Goal: Task Accomplishment & Management: Manage account settings

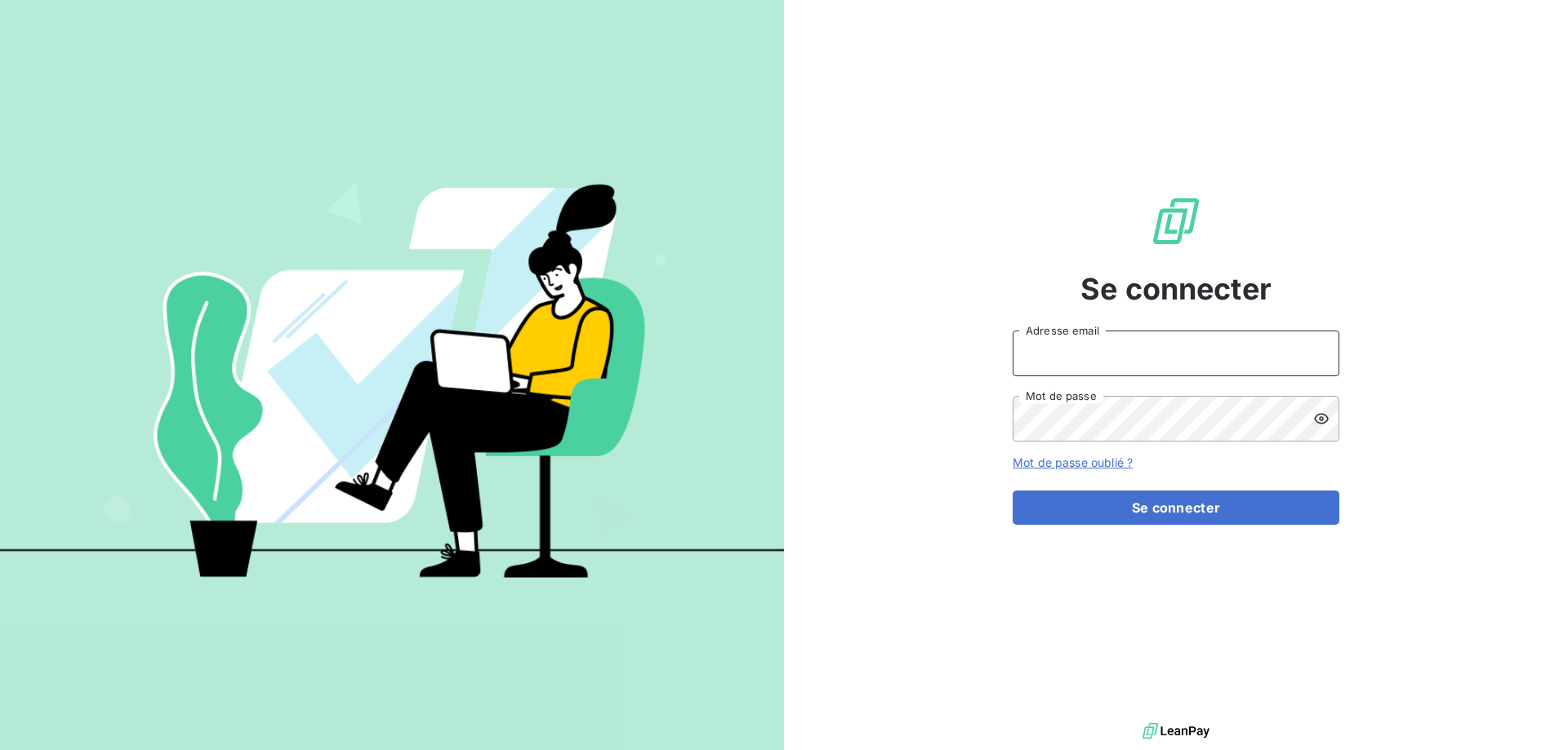
type input "[EMAIL_ADDRESS][DOMAIN_NAME]"
click at [1117, 532] on div "Se connecter [EMAIL_ADDRESS][DOMAIN_NAME] Adresse email Mot de passe Mot de pas…" at bounding box center [1175, 359] width 327 height 719
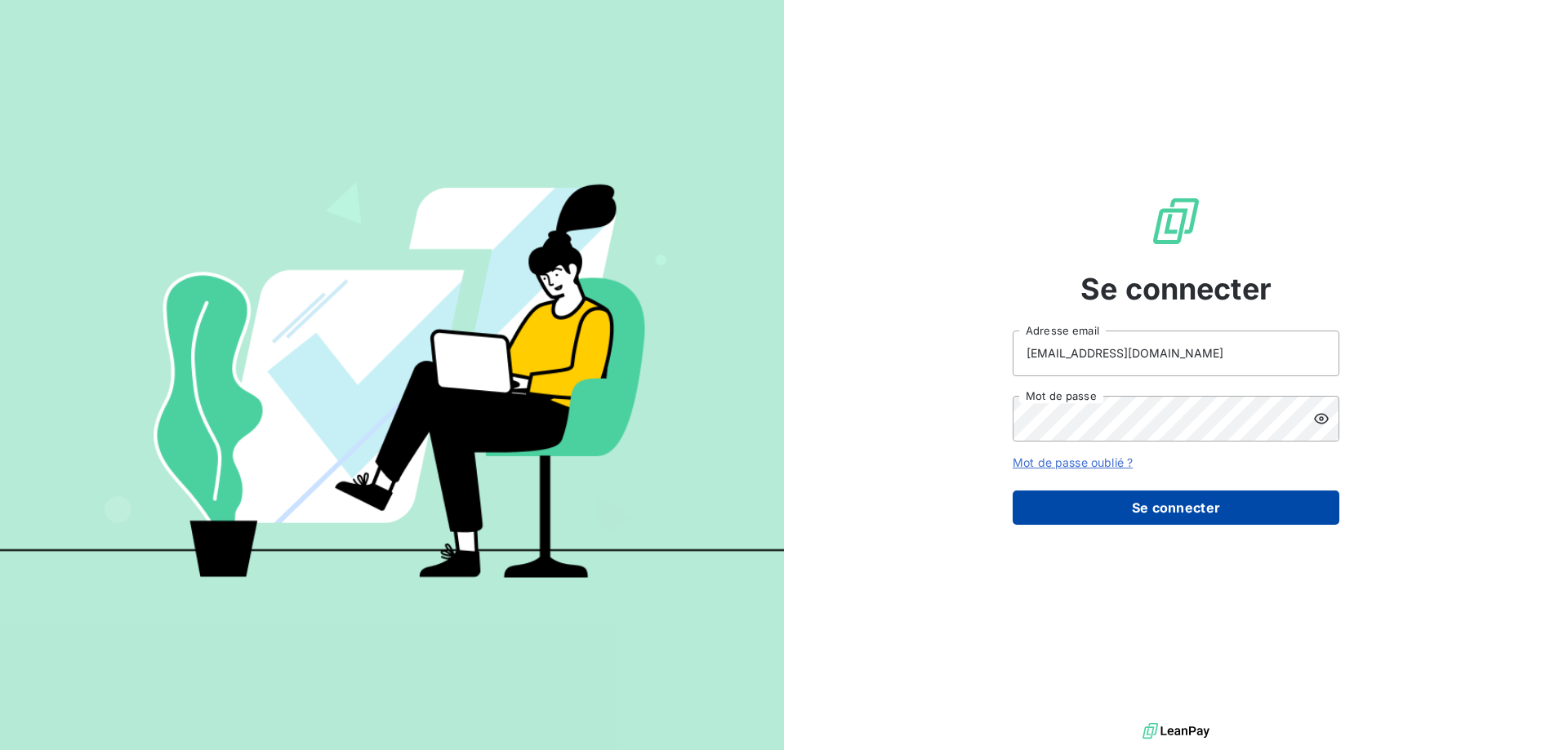
click at [1117, 518] on button "Se connecter" at bounding box center [1175, 508] width 327 height 34
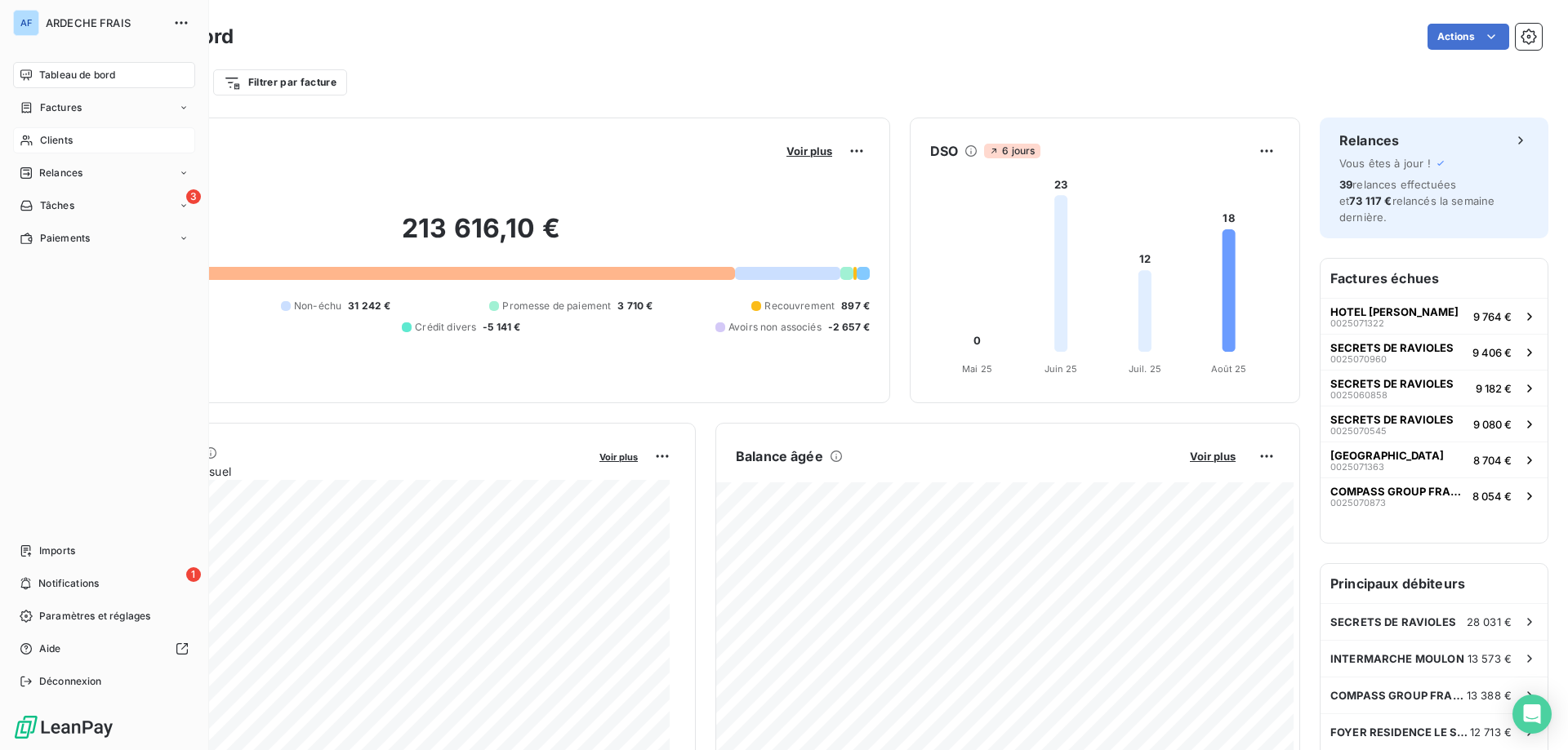
click at [85, 141] on div "Clients" at bounding box center [103, 140] width 182 height 26
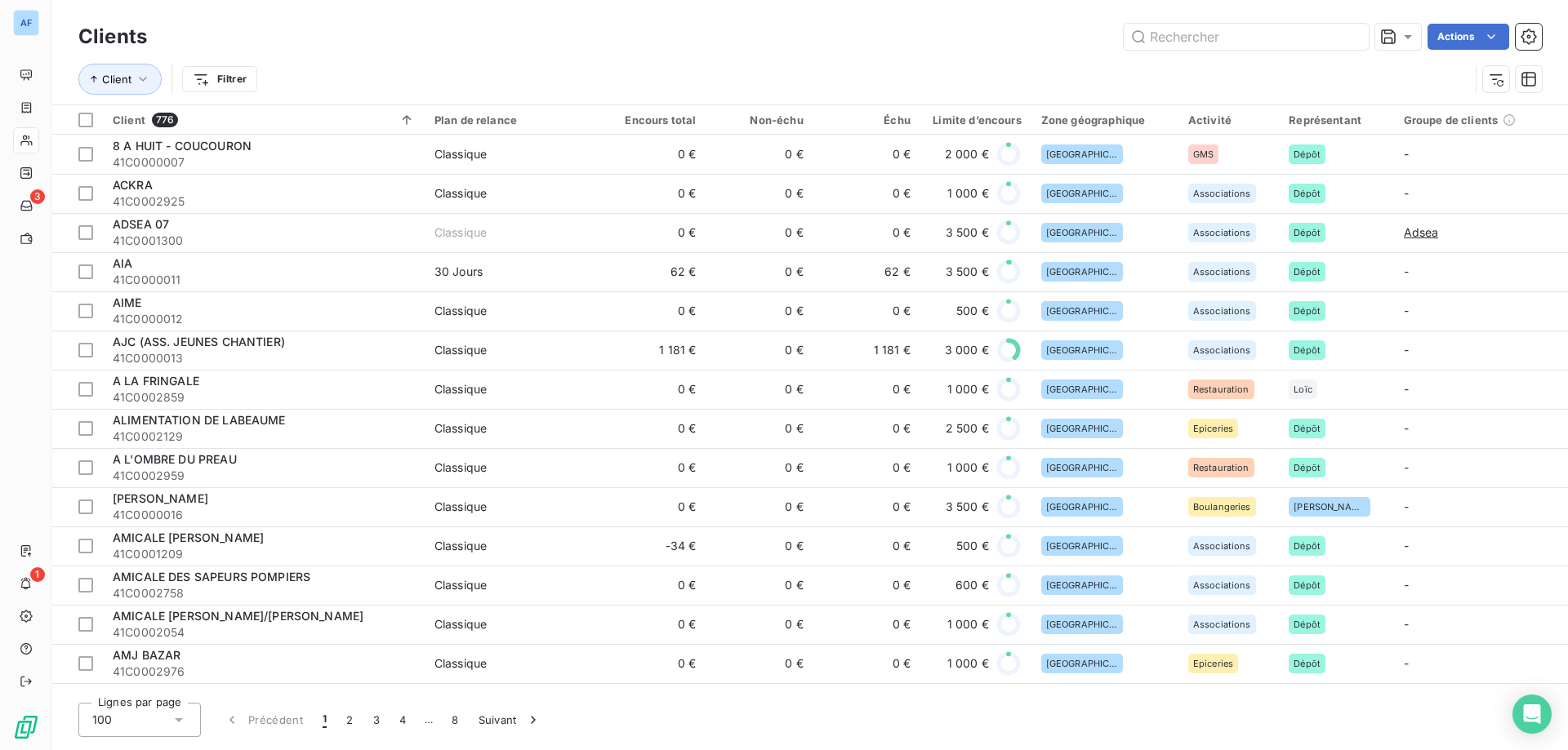
click at [163, 729] on div "100" at bounding box center [140, 720] width 123 height 34
click at [118, 660] on span "50" at bounding box center [118, 655] width 14 height 16
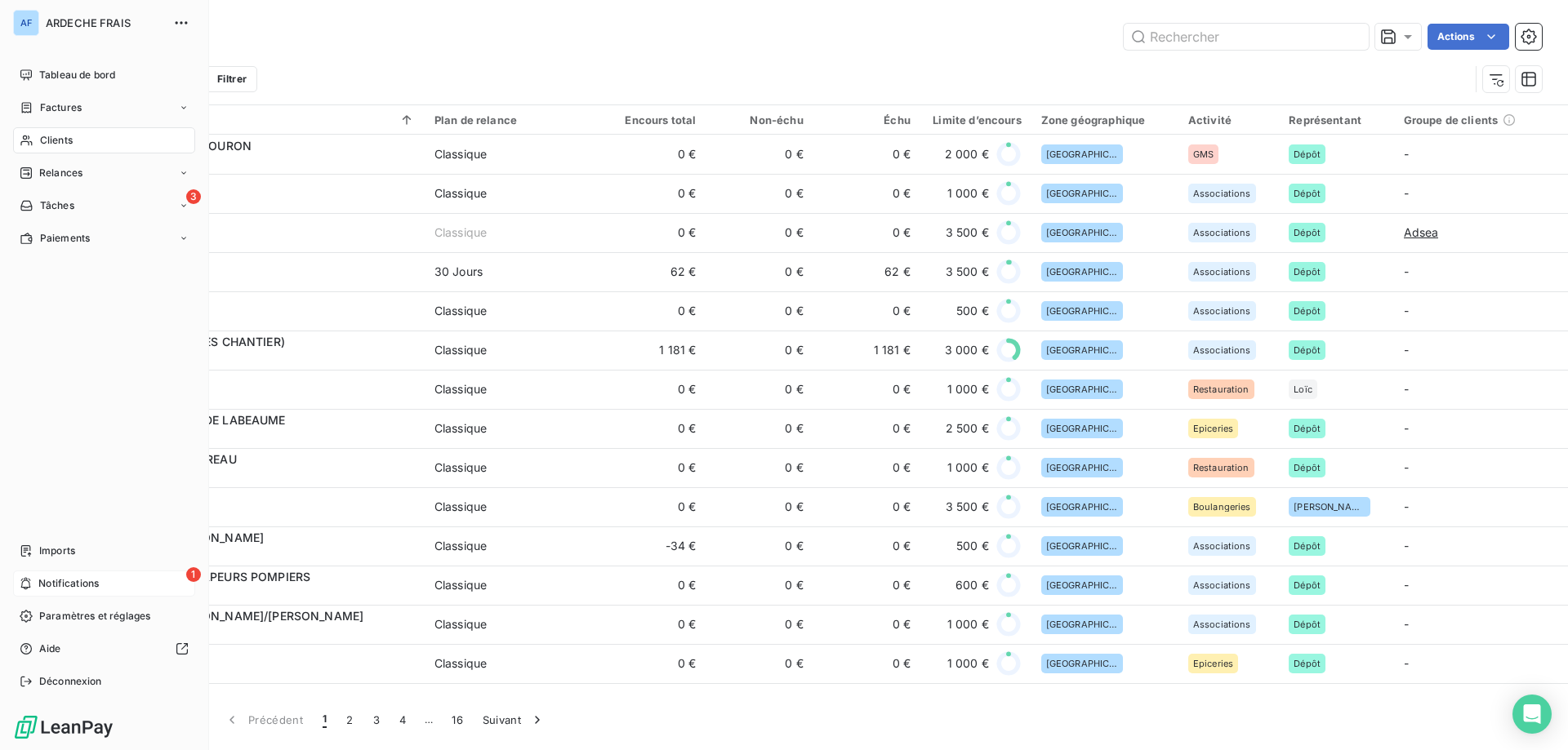
click at [64, 590] on span "Notifications" at bounding box center [68, 583] width 61 height 15
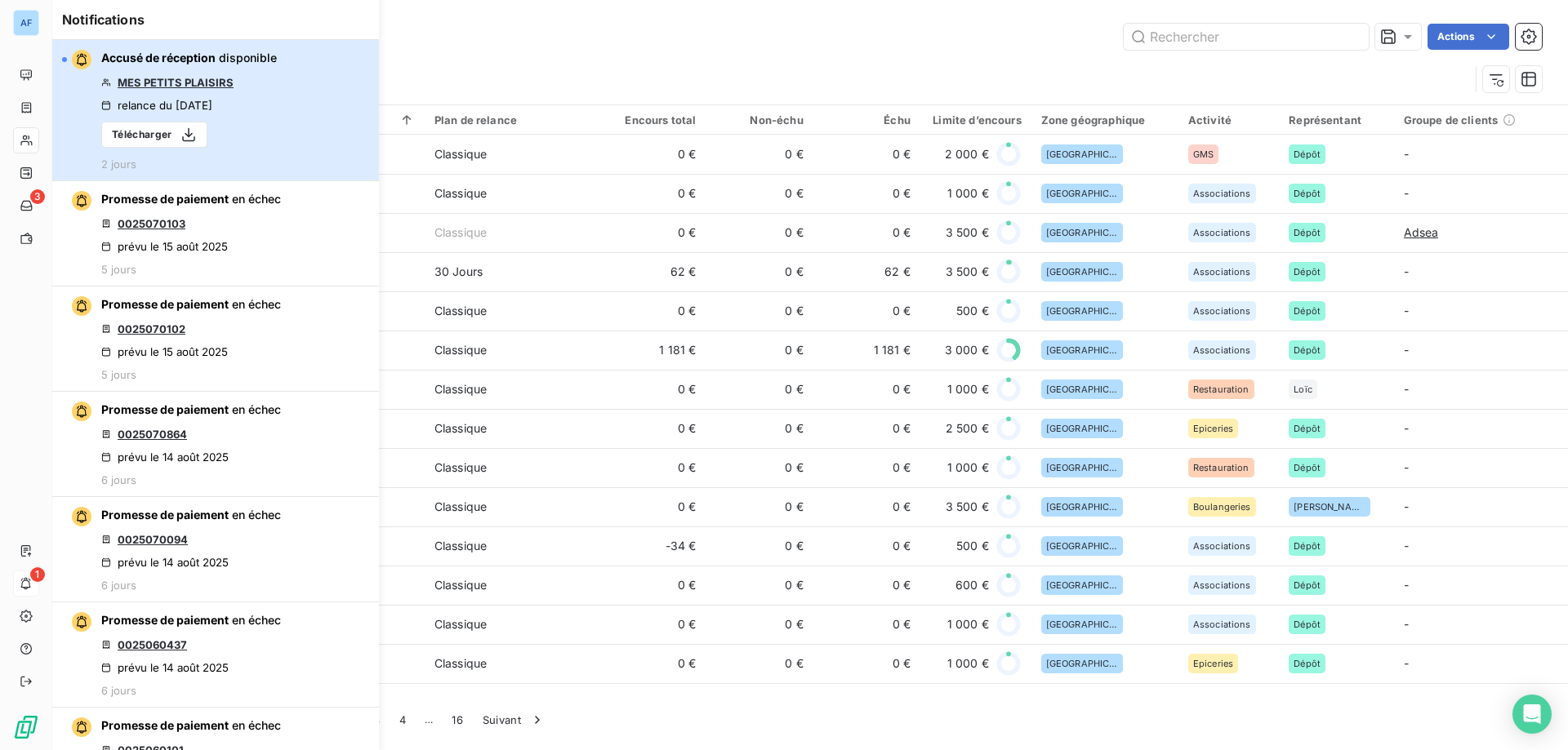
click at [263, 134] on div "Accusé de réception disponible MES PETITS PLAISIRS relance du [DATE] Télécharge…" at bounding box center [189, 110] width 176 height 121
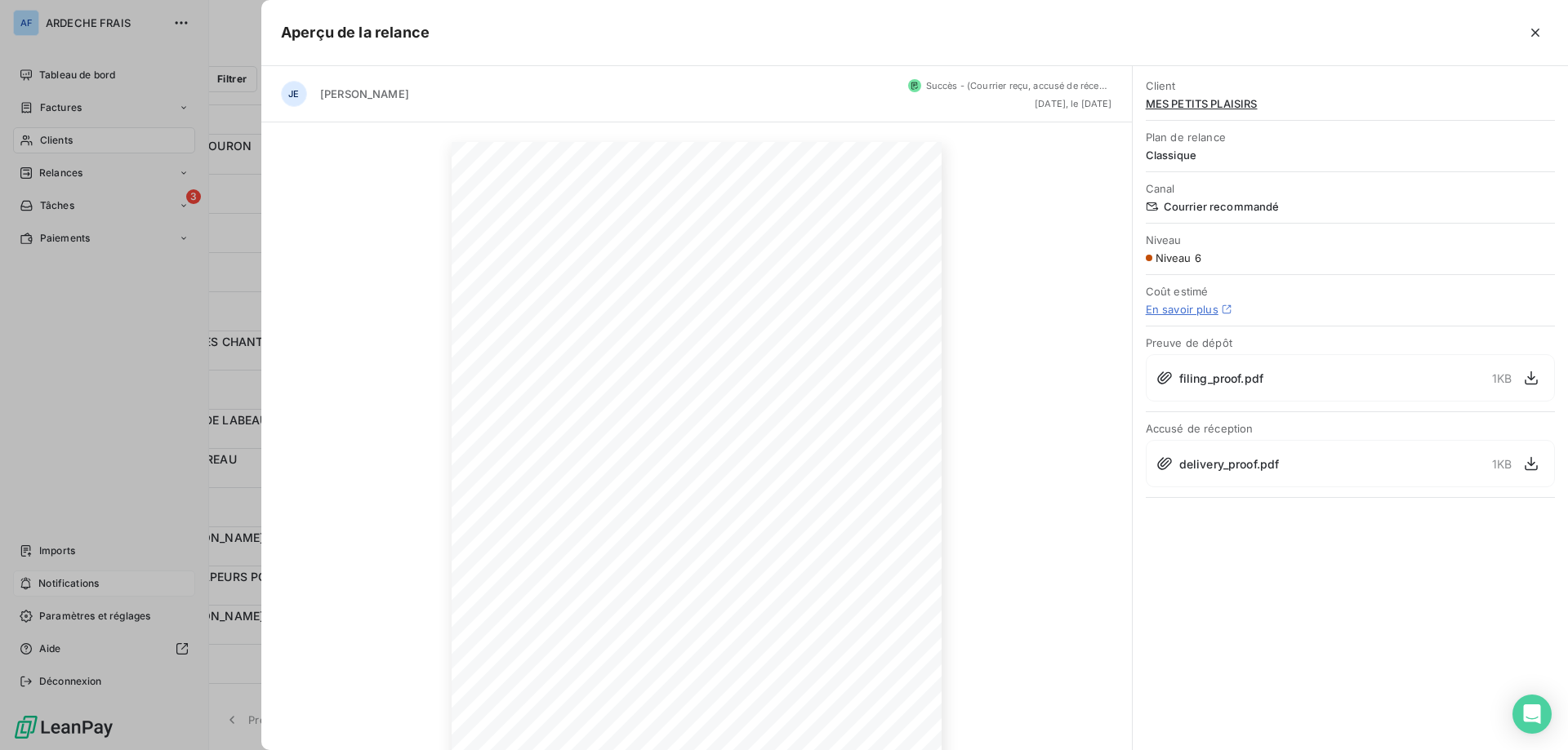
scroll to position [104, 0]
click at [1534, 38] on icon "button" at bounding box center [1535, 32] width 16 height 16
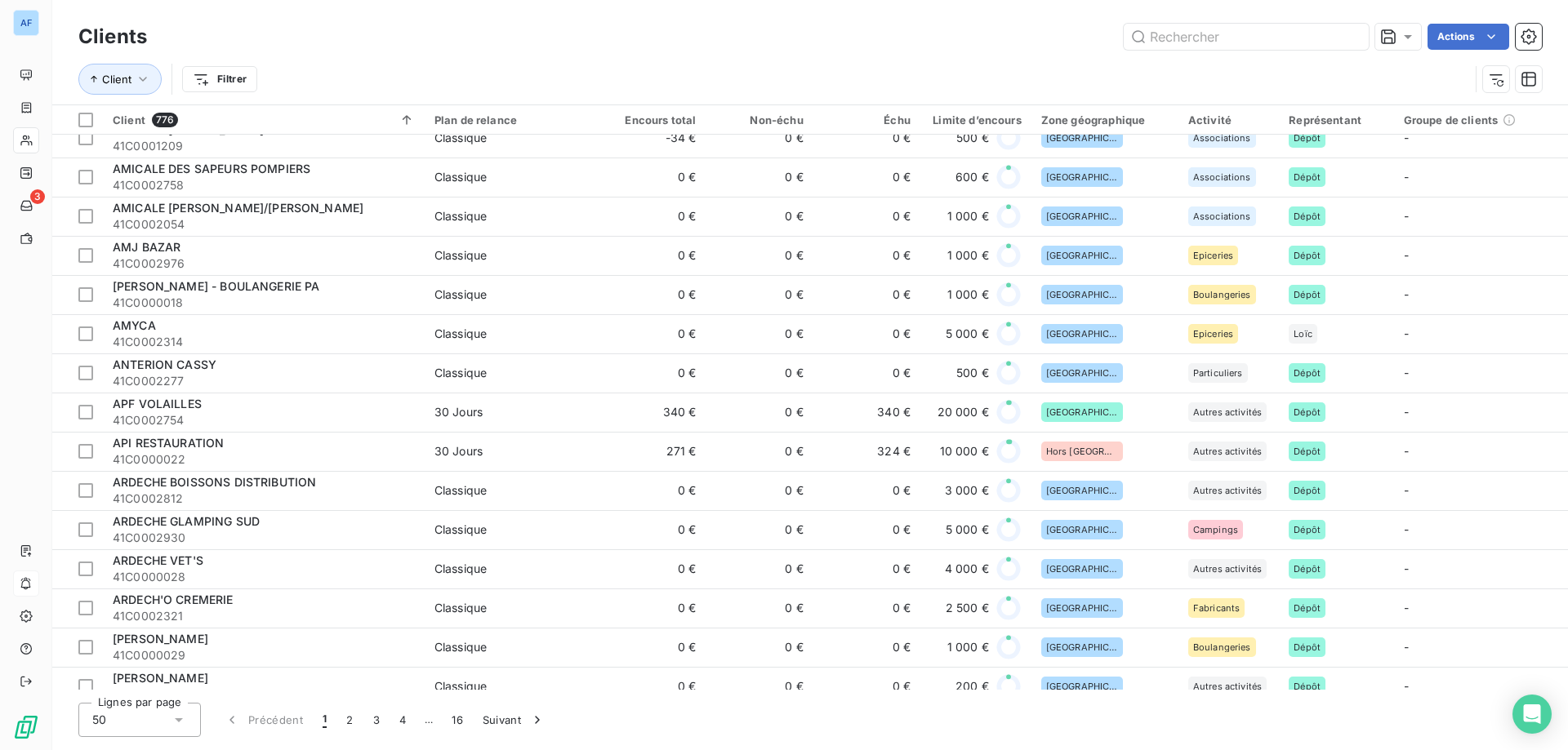
scroll to position [0, 0]
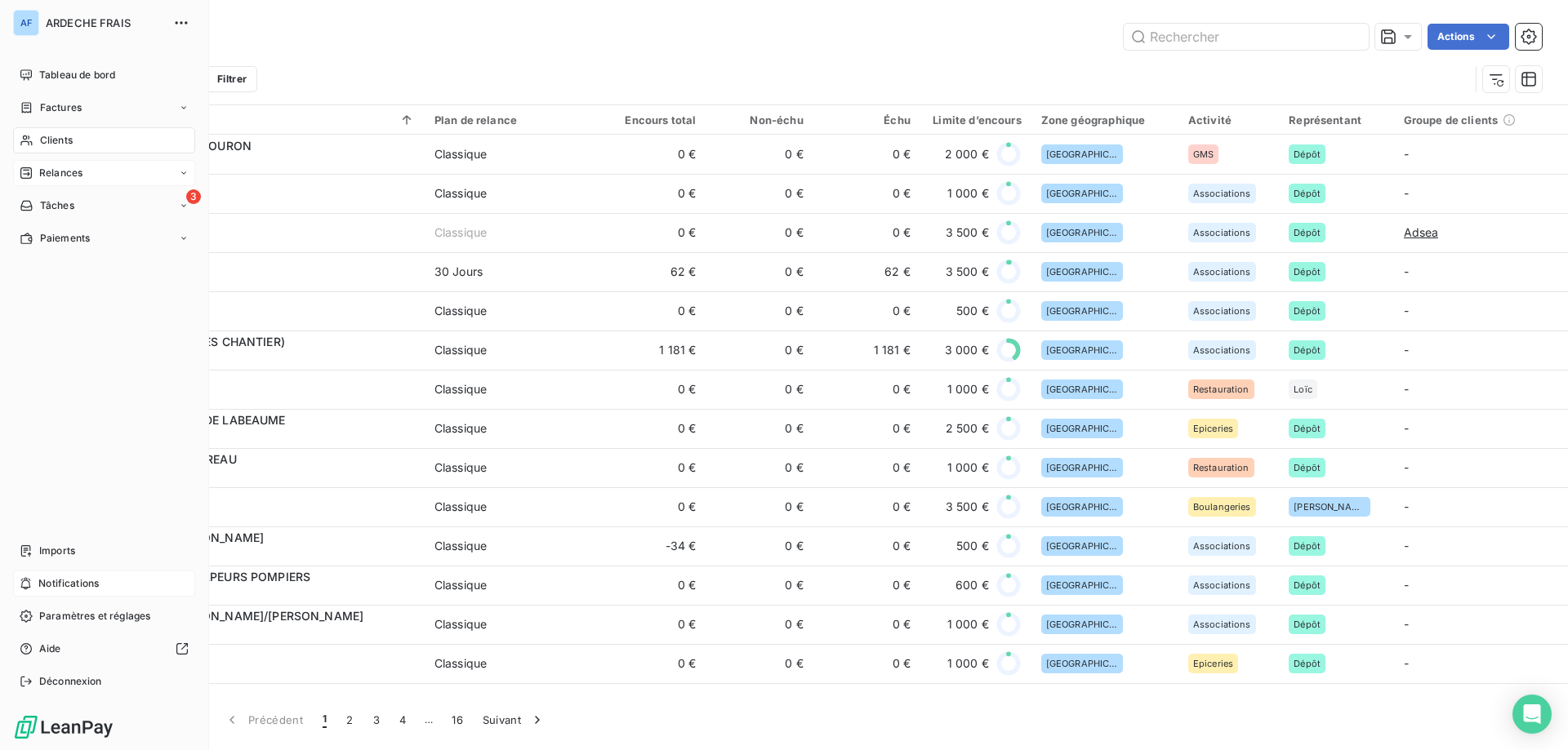
click at [27, 172] on icon at bounding box center [26, 172] width 13 height 13
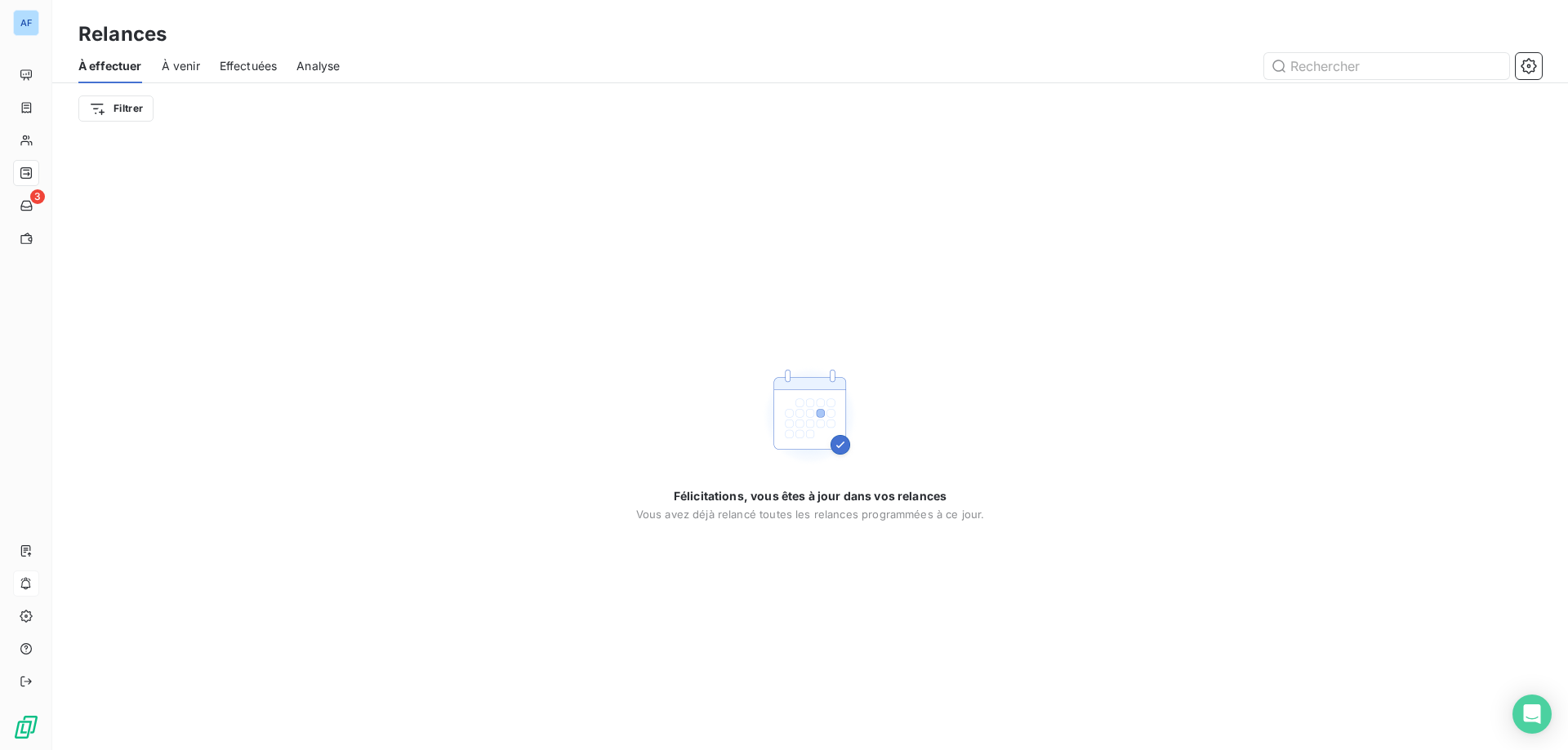
click at [175, 69] on span "À venir" at bounding box center [180, 66] width 38 height 16
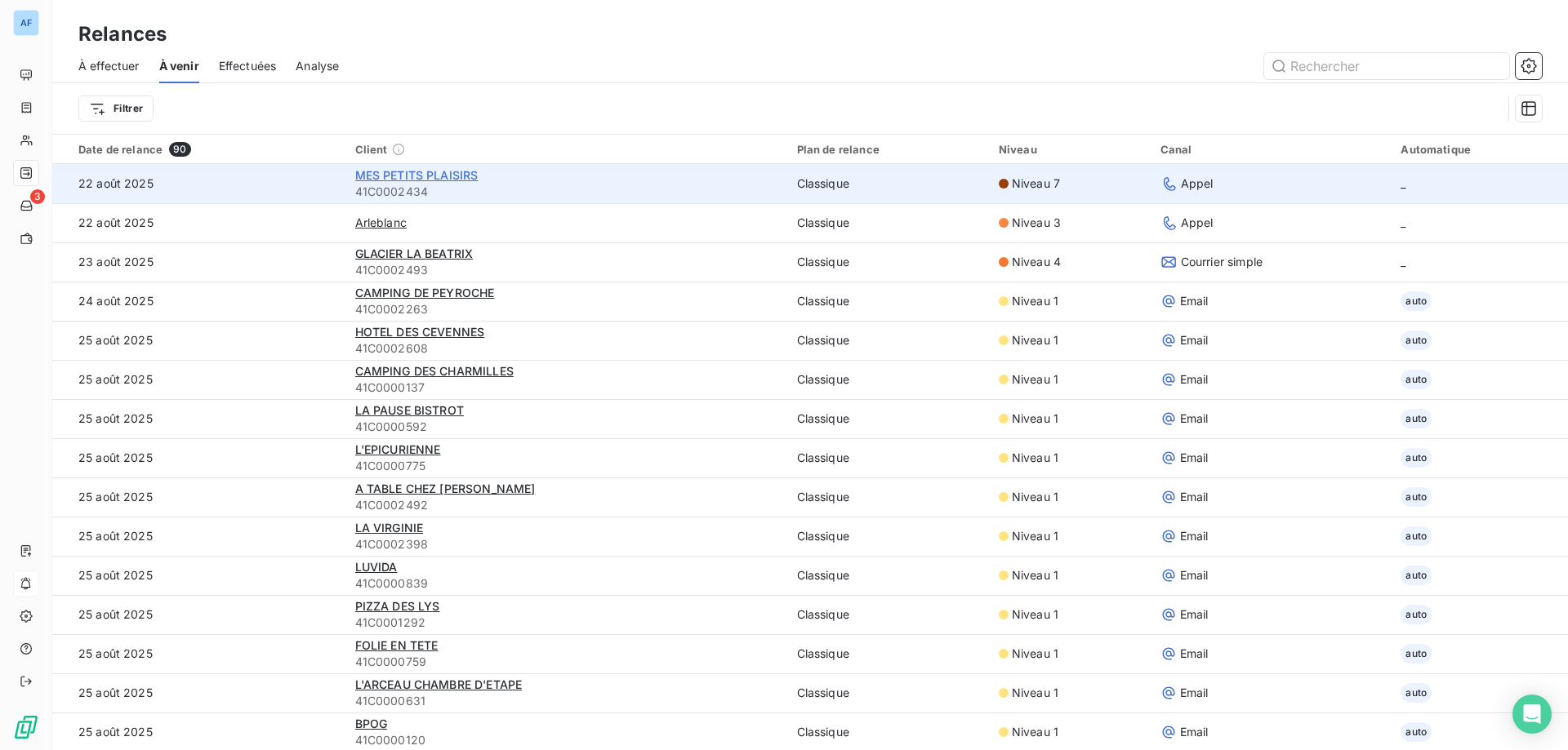
click at [459, 179] on span "MES PETITS PLAISIRS" at bounding box center [417, 175] width 123 height 14
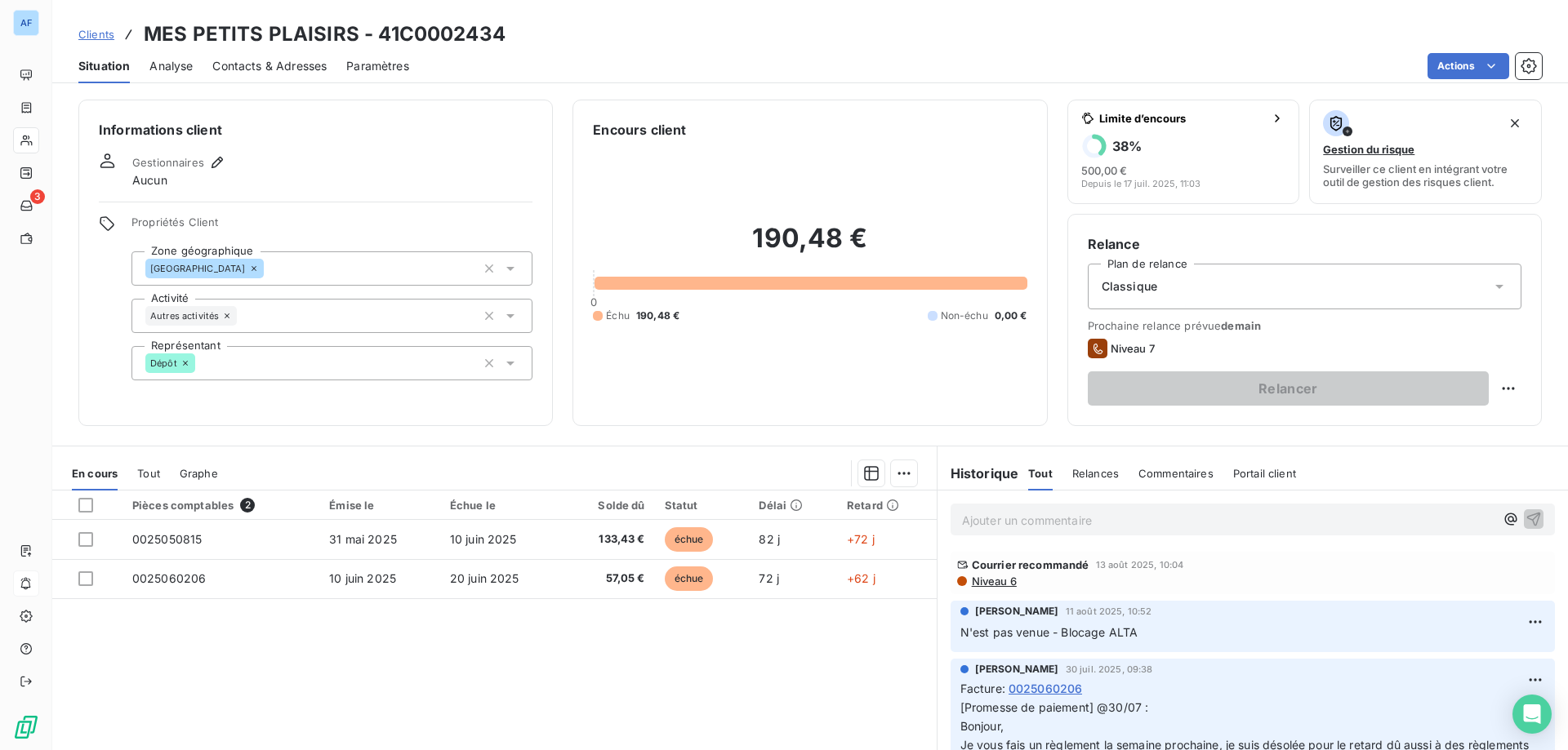
click at [971, 581] on span "Niveau 6" at bounding box center [994, 581] width 47 height 13
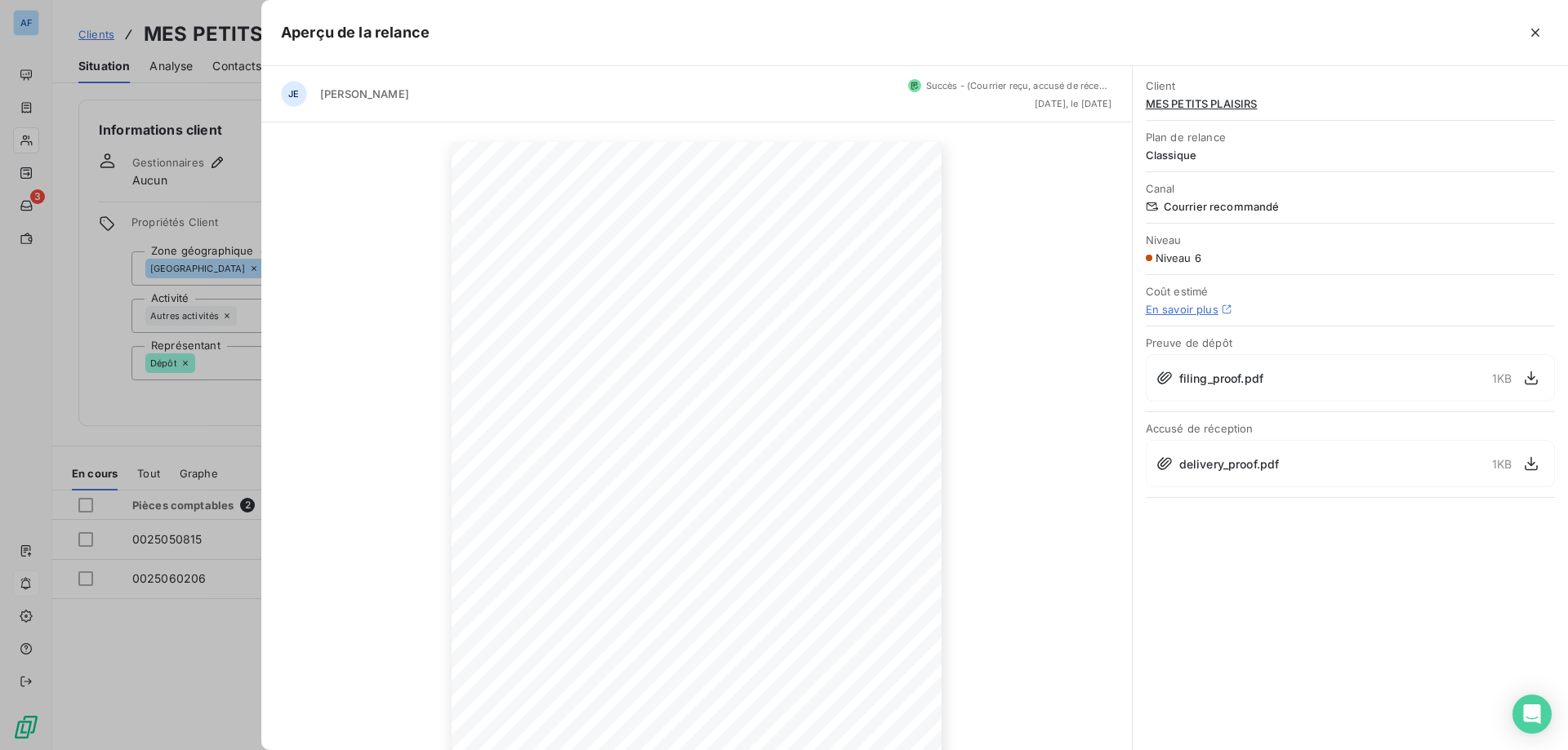
click at [1548, 20] on div at bounding box center [988, 32] width 1119 height 26
click at [1541, 31] on icon "button" at bounding box center [1535, 32] width 16 height 16
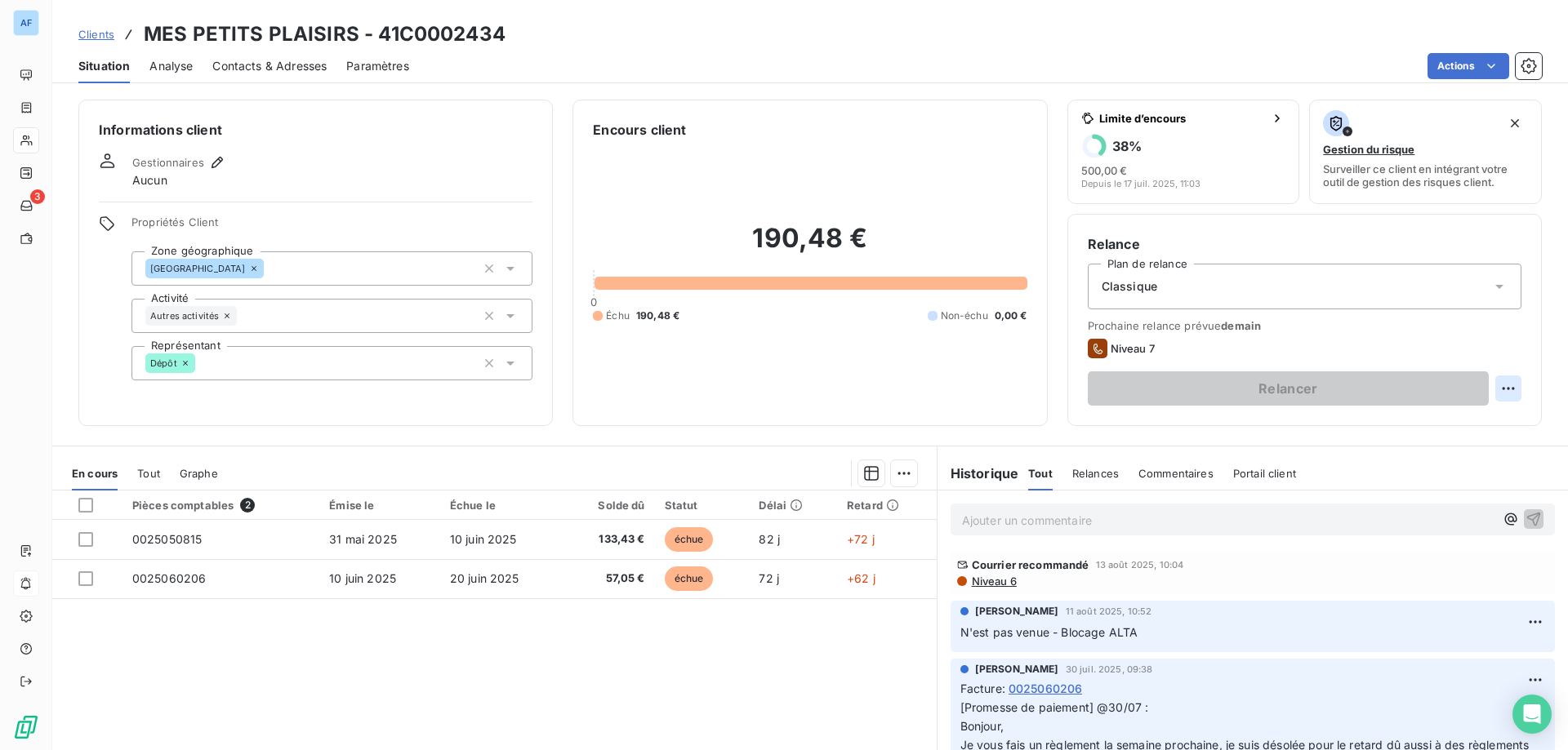
click at [1505, 396] on html "AF 3 Clients MES PETITS PLAISIRS - 41C0002434 Situation Analyse Contacts & Adre…" at bounding box center [784, 375] width 1568 height 750
click at [1429, 426] on div "Replanifier cette action" at bounding box center [1430, 424] width 146 height 26
select select "7"
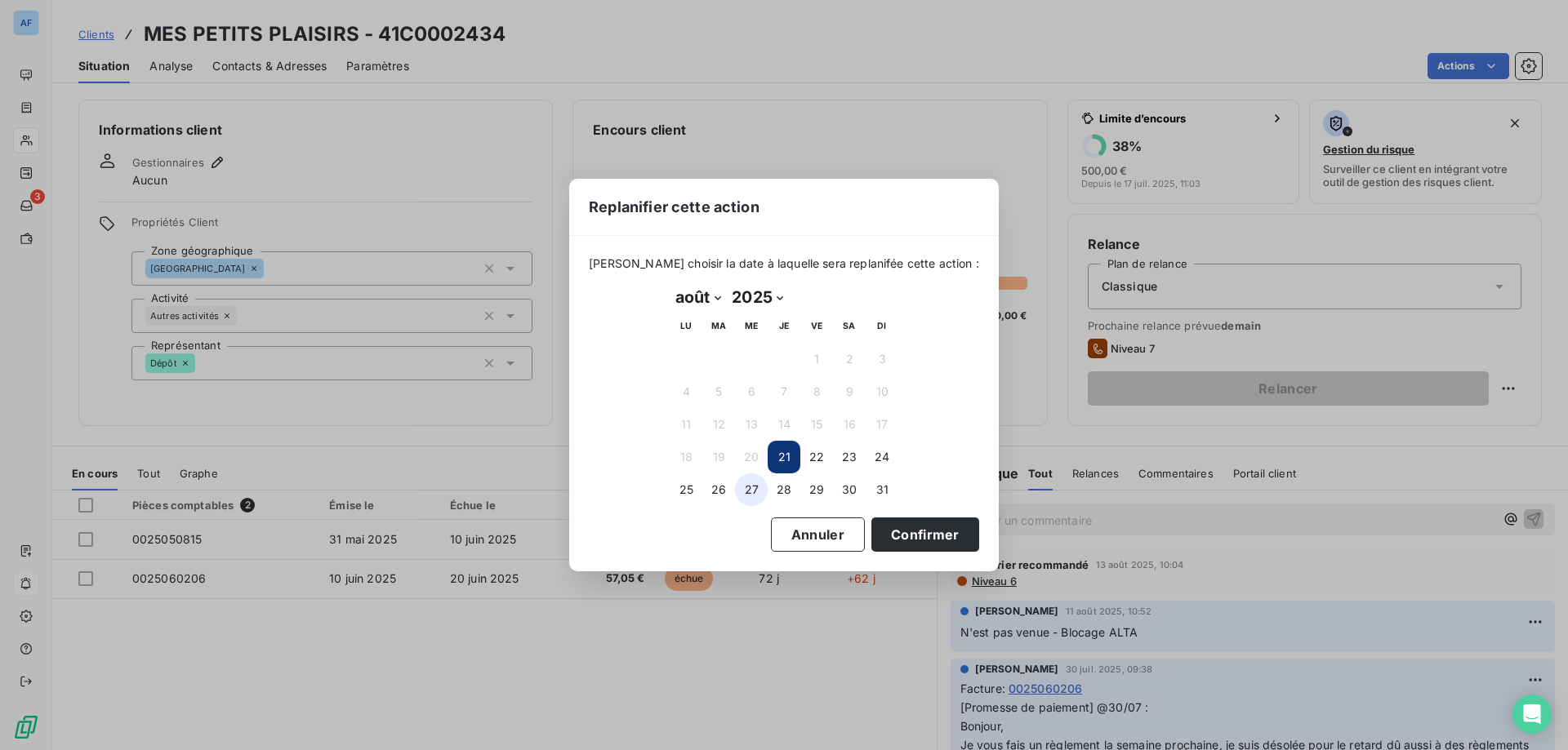
click at [754, 489] on button "27" at bounding box center [751, 490] width 32 height 32
click at [879, 526] on button "Confirmer" at bounding box center [925, 535] width 108 height 34
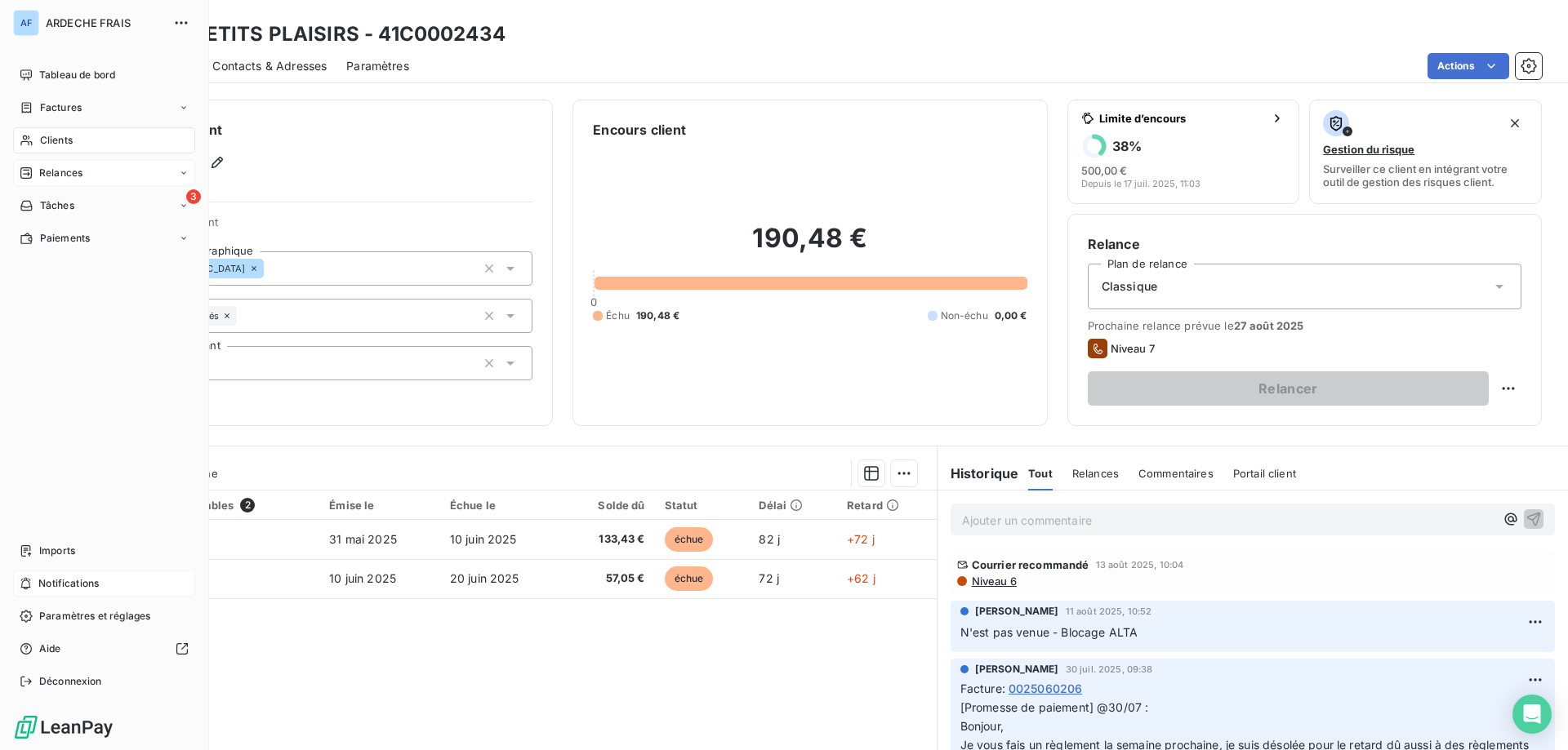
click at [26, 179] on div "Relances" at bounding box center [51, 172] width 63 height 15
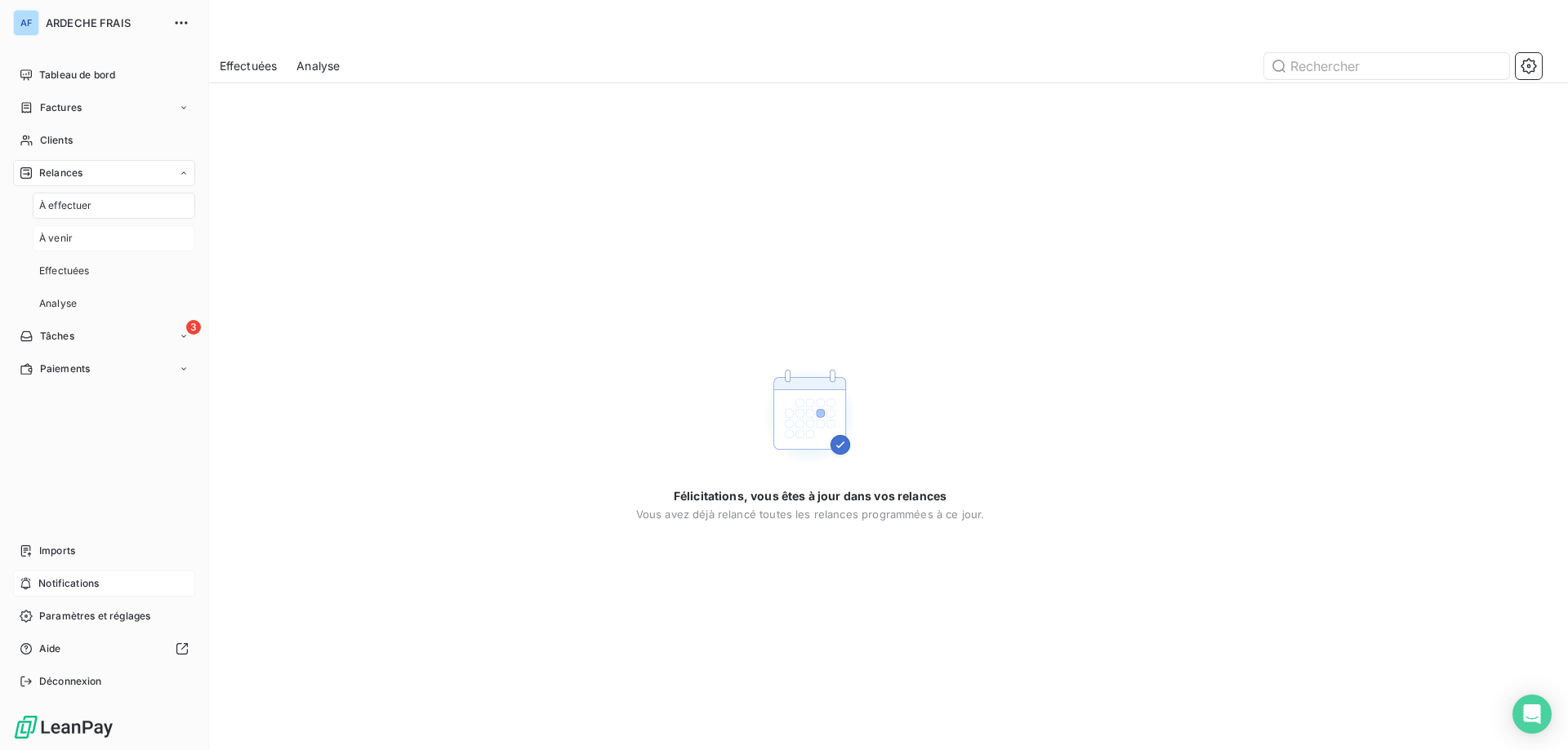
click at [82, 242] on div "À venir" at bounding box center [114, 238] width 162 height 26
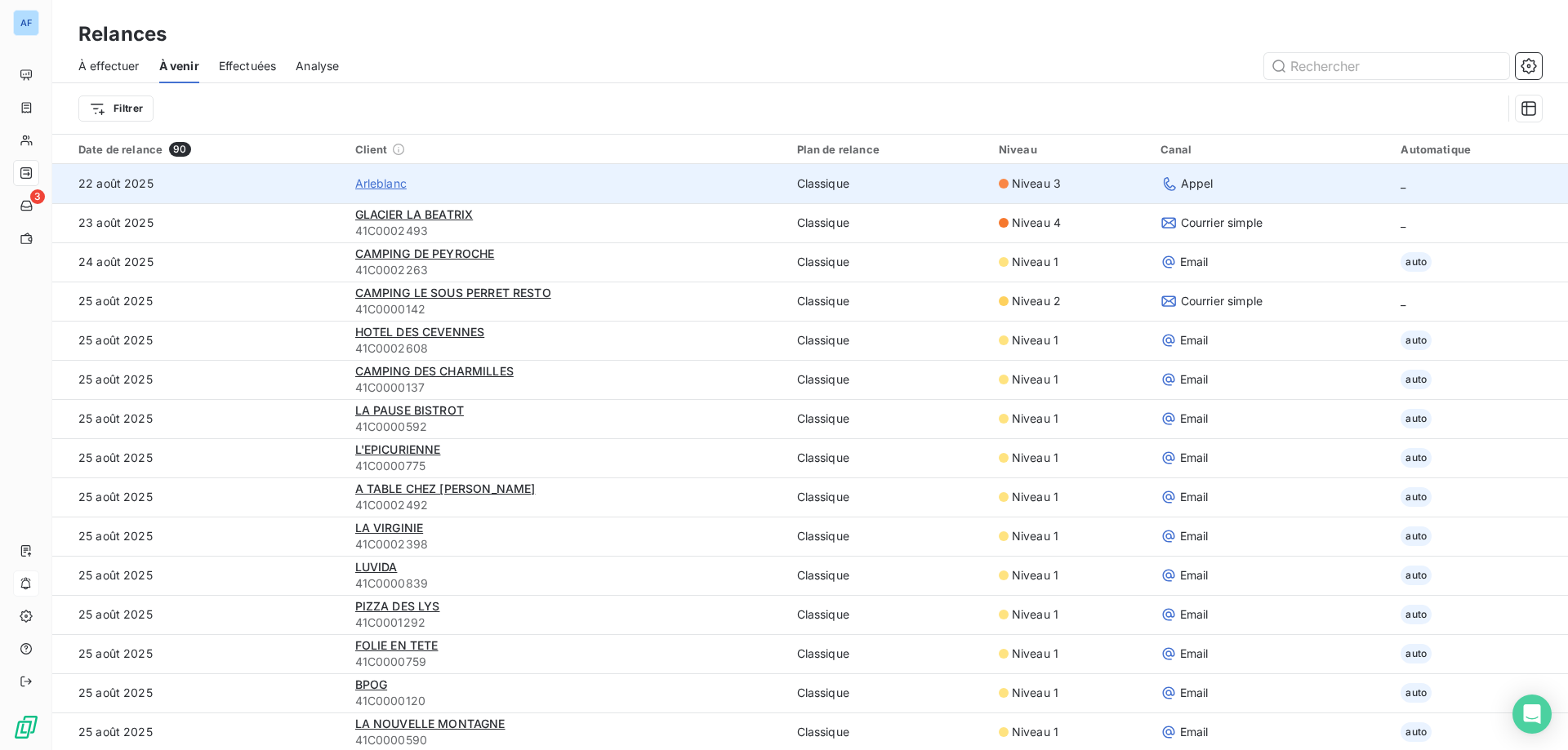
click at [369, 177] on span "Arleblanc" at bounding box center [381, 183] width 51 height 16
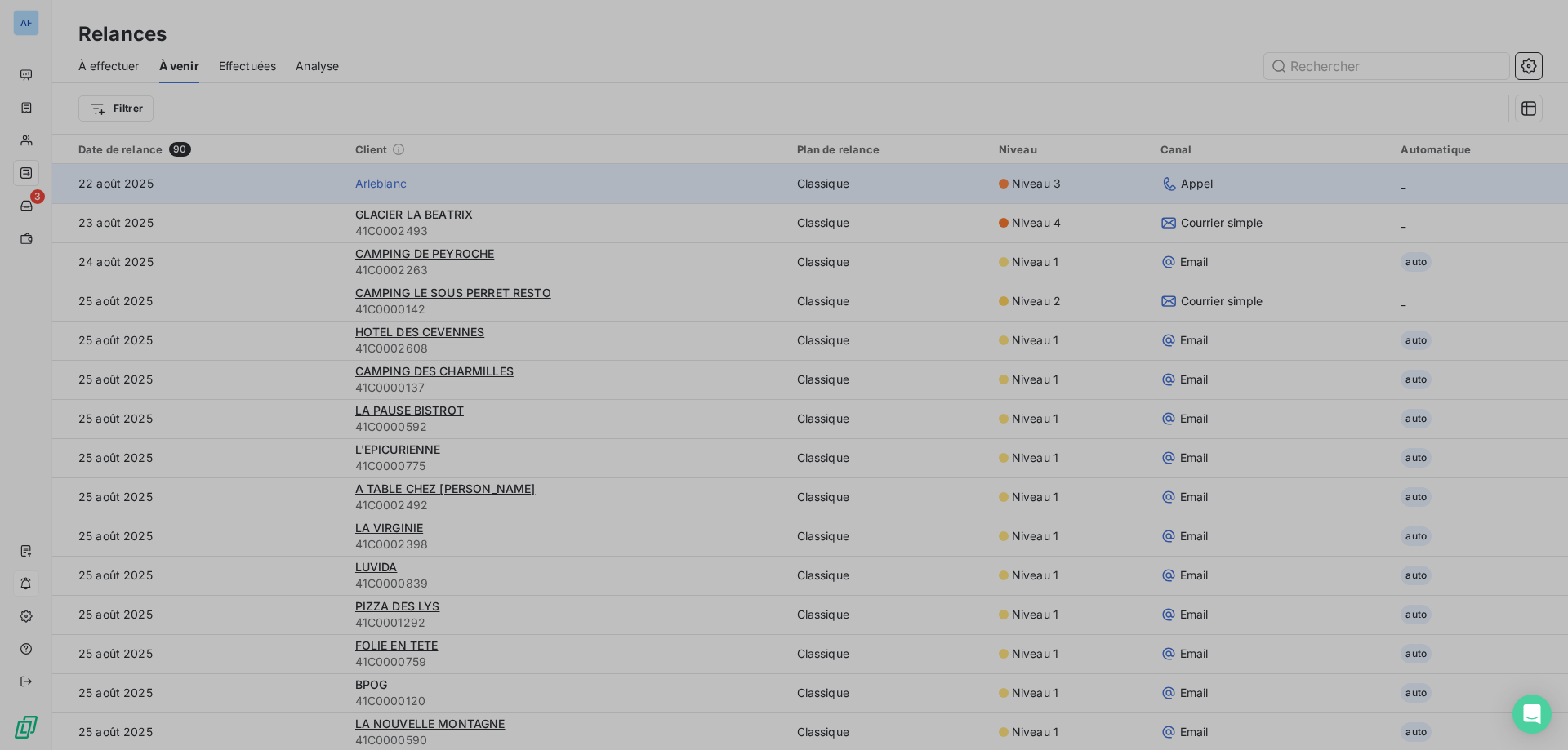
type input "Arleblanc"
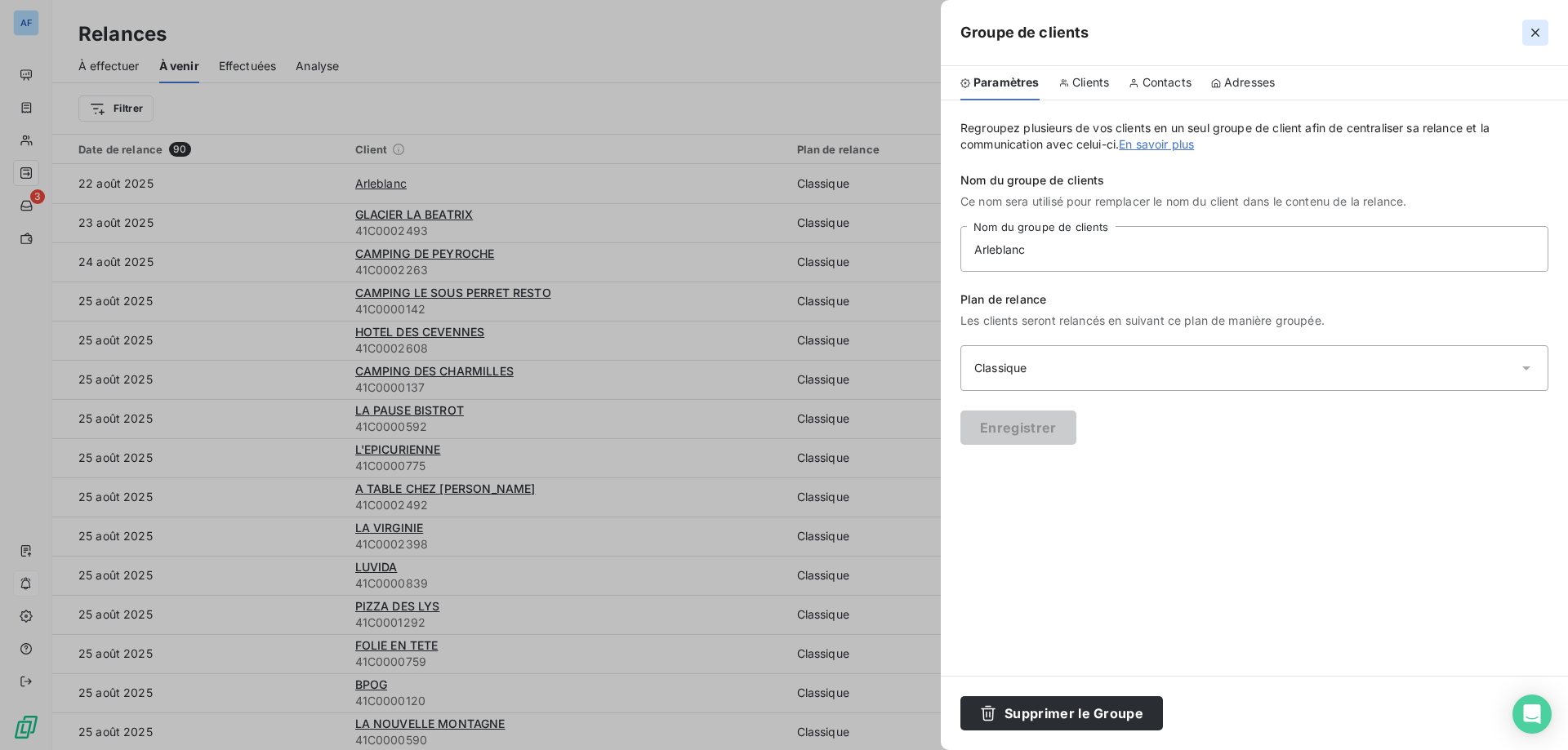
click at [1543, 41] on button "button" at bounding box center [1535, 32] width 26 height 26
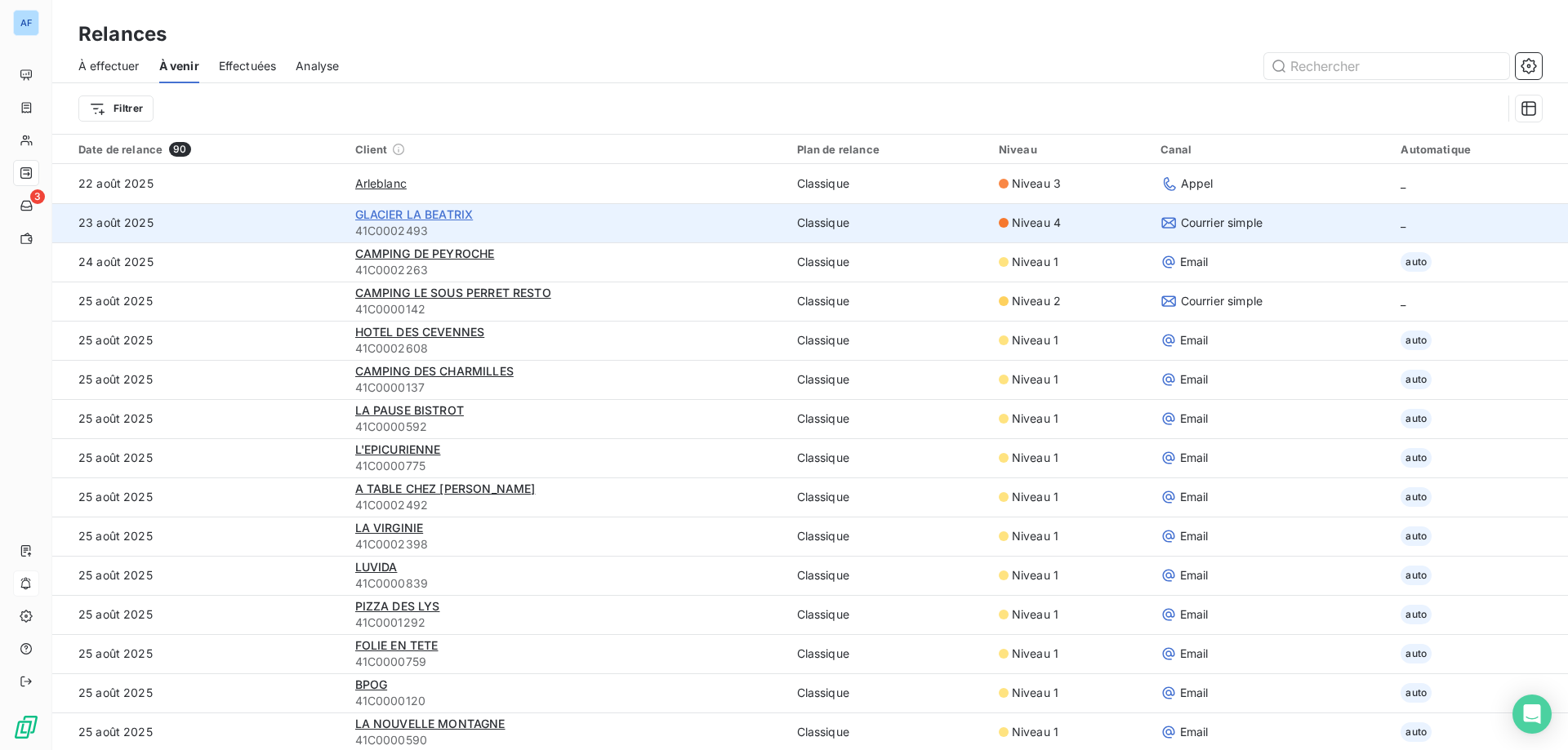
click at [417, 220] on span "GLACIER LA BEATRIX" at bounding box center [414, 214] width 119 height 14
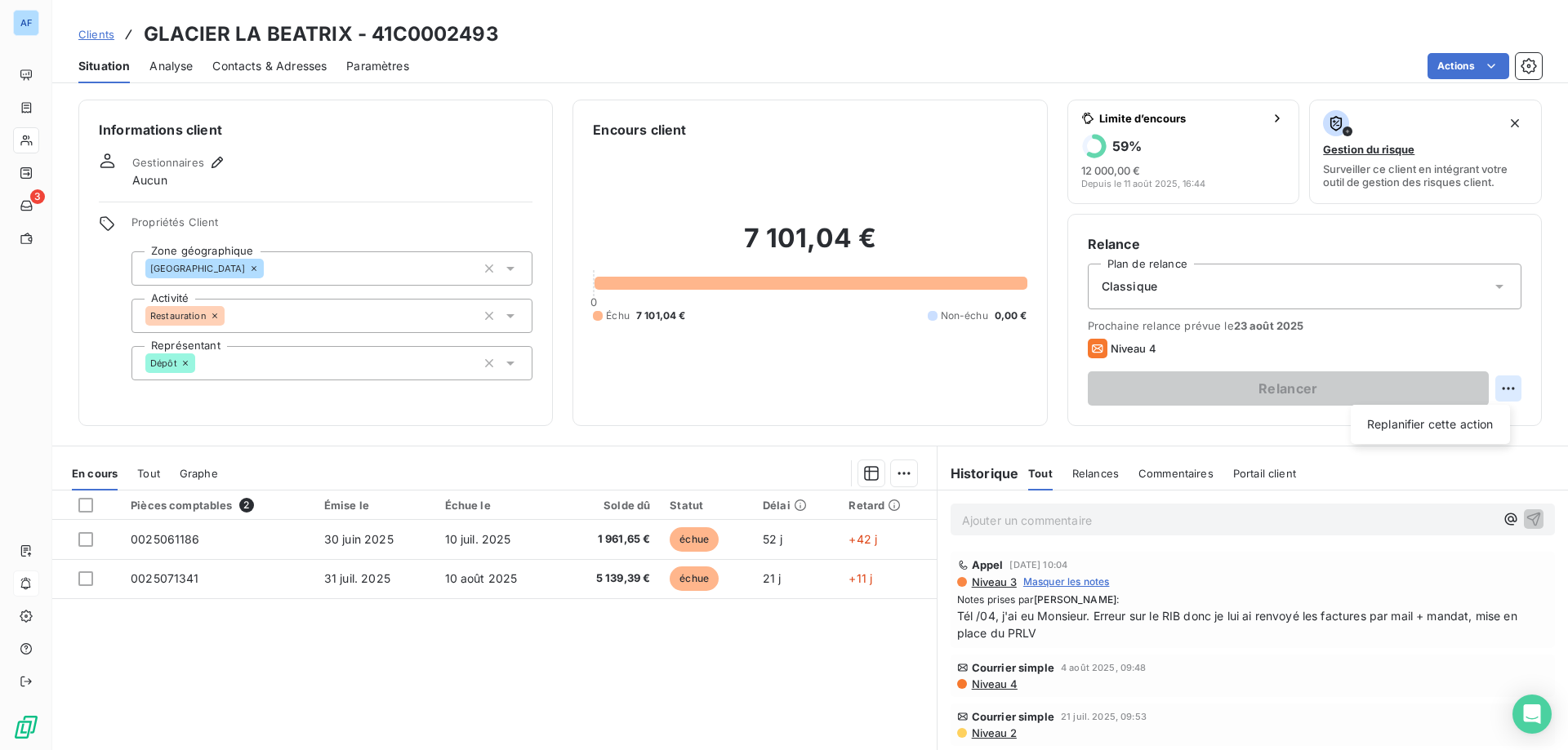
click at [1504, 380] on html "AF 3 Clients GLACIER LA [PERSON_NAME] - 41C0002493 Situation Analyse Contacts &…" at bounding box center [784, 375] width 1568 height 750
click at [1473, 426] on div "Replanifier cette action" at bounding box center [1430, 424] width 146 height 26
select select "7"
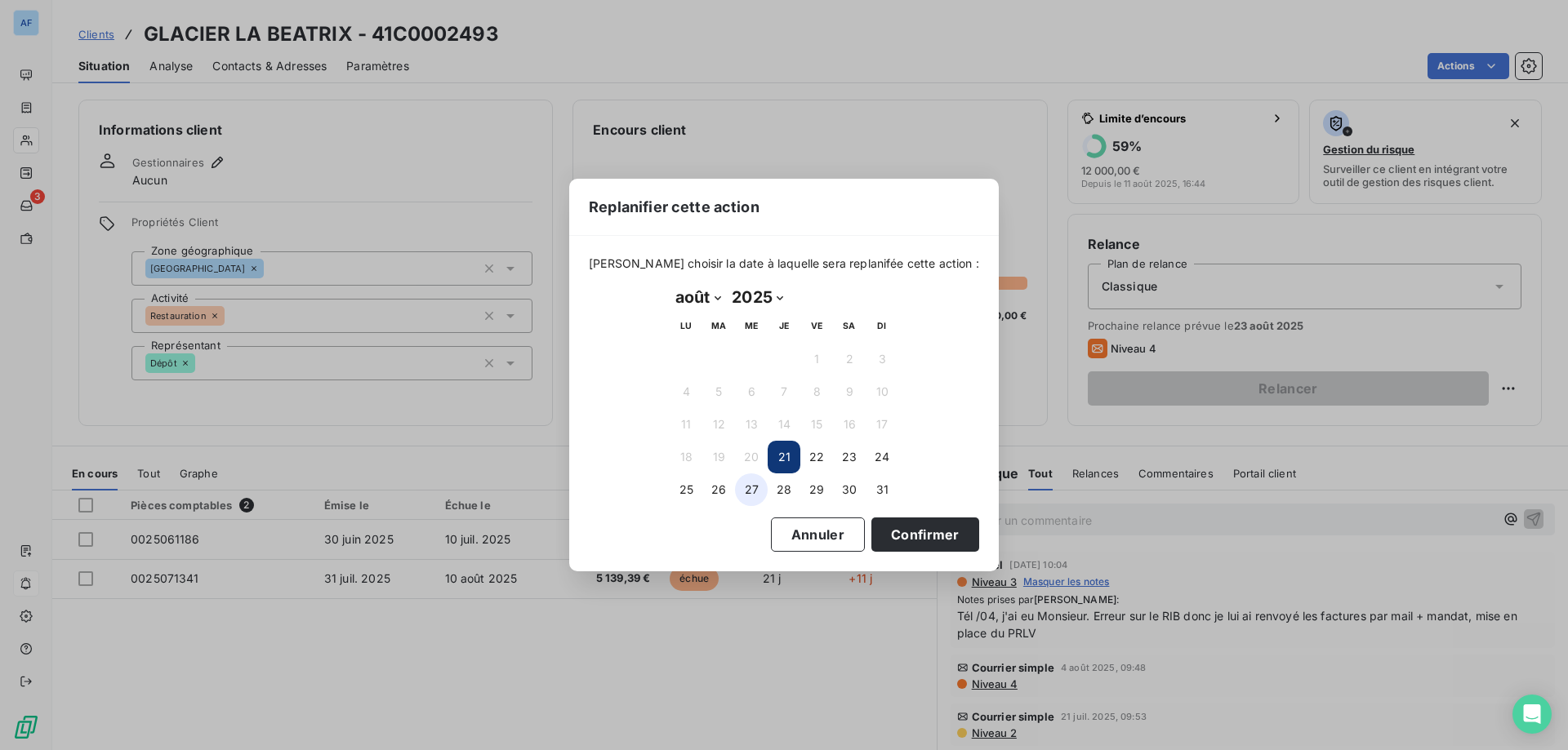
click at [755, 494] on button "27" at bounding box center [751, 490] width 32 height 32
click at [932, 536] on button "Confirmer" at bounding box center [925, 535] width 108 height 34
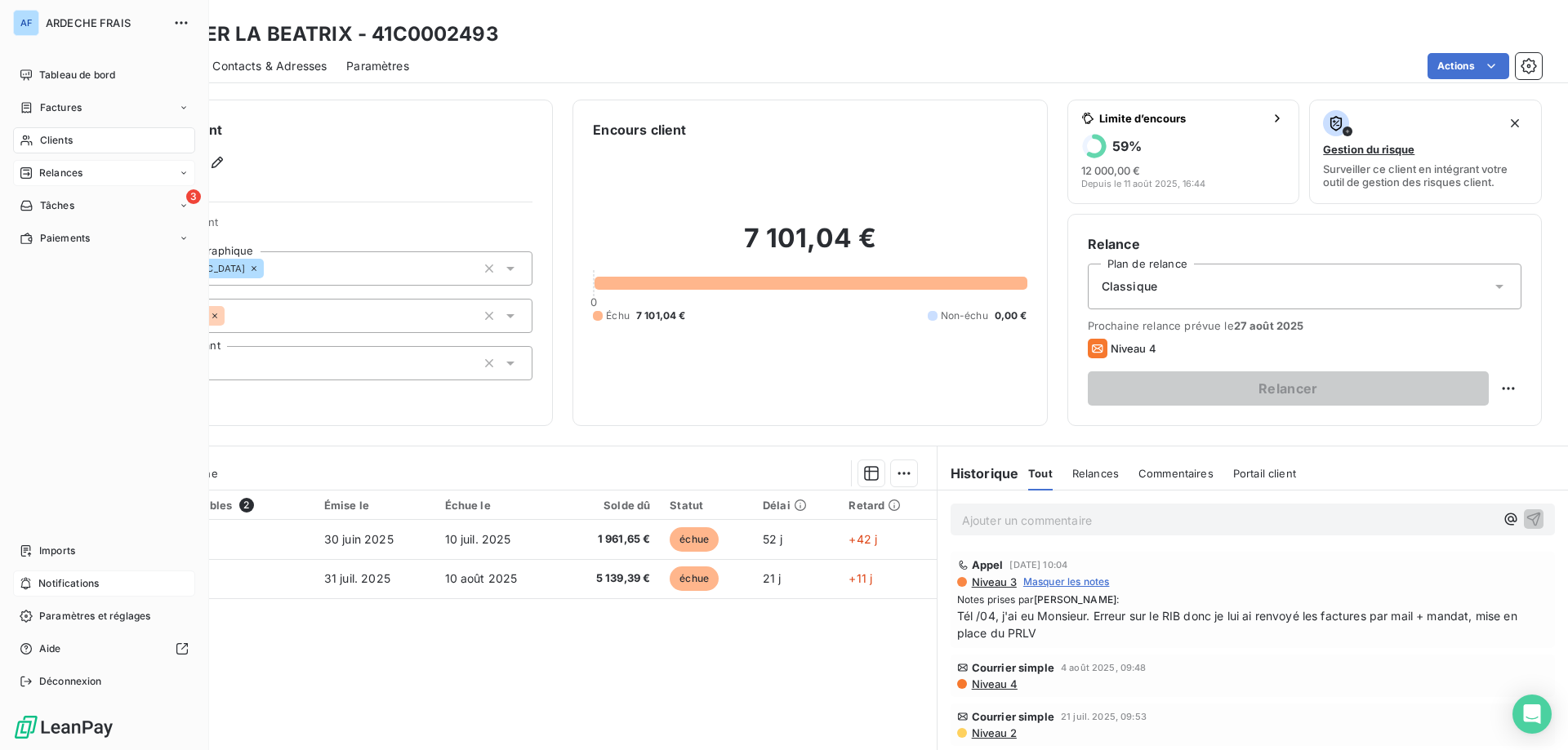
click at [35, 175] on div "Relances" at bounding box center [51, 172] width 63 height 15
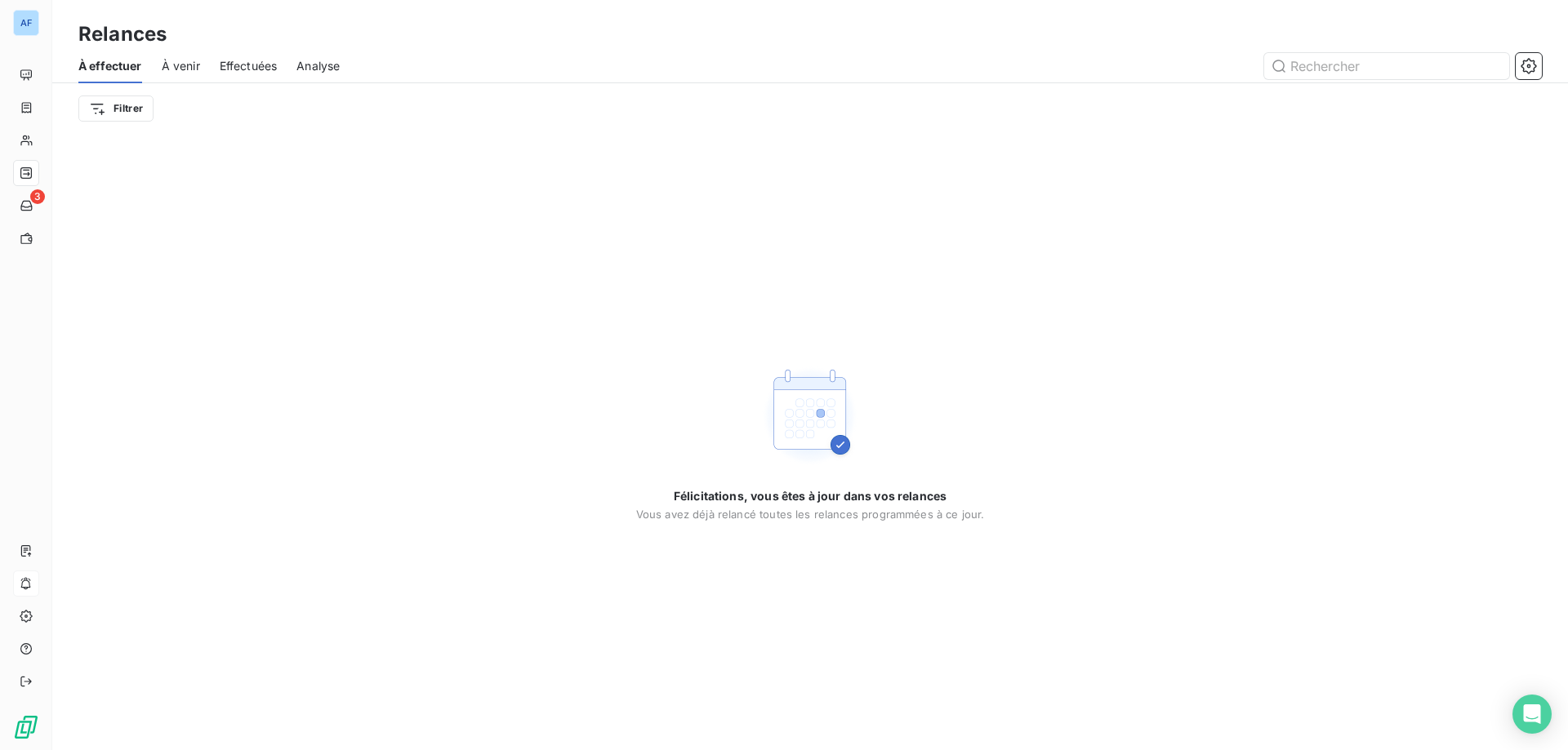
click at [172, 65] on span "À venir" at bounding box center [180, 66] width 38 height 16
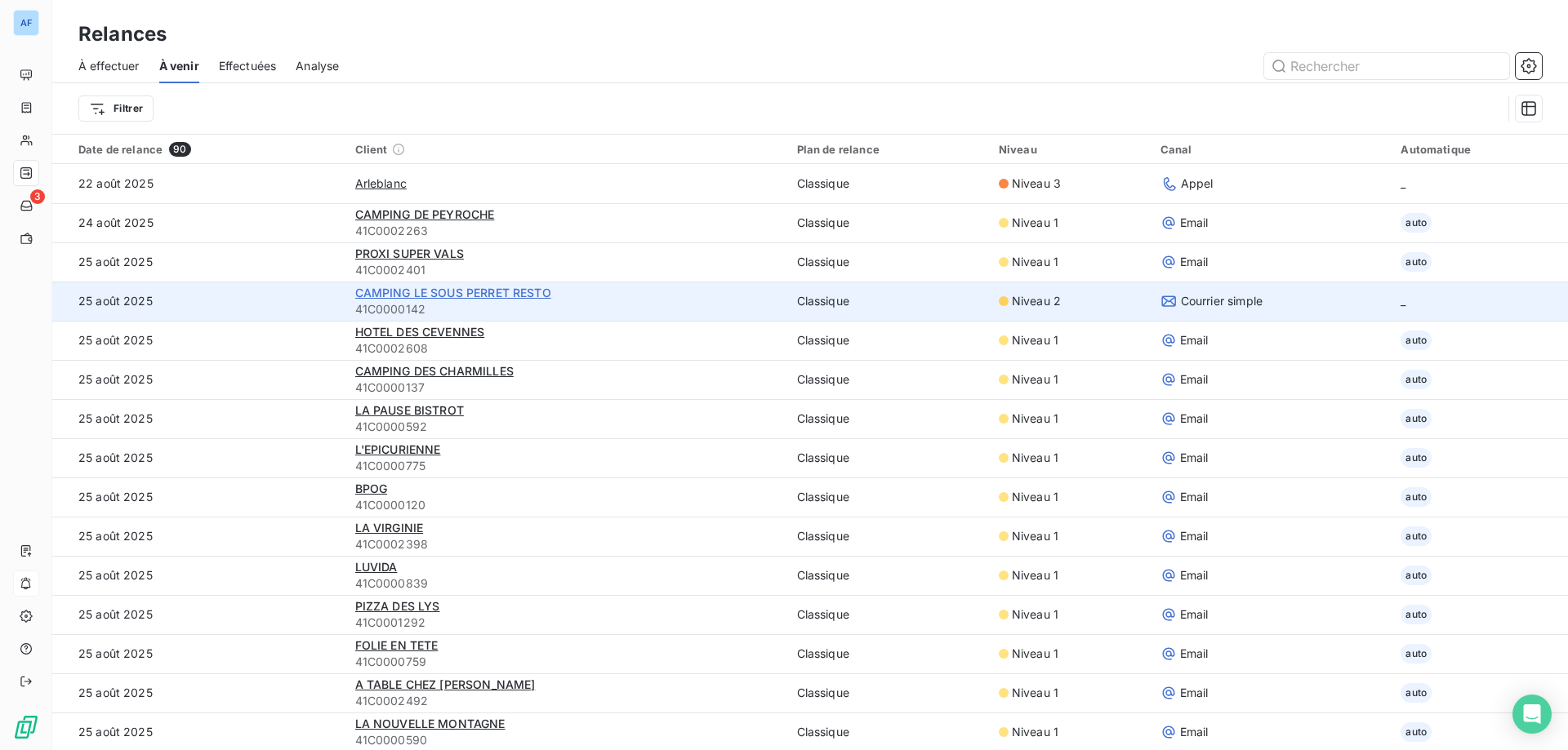
click at [517, 294] on span "CAMPING LE SOUS PERRET RESTO" at bounding box center [453, 293] width 196 height 14
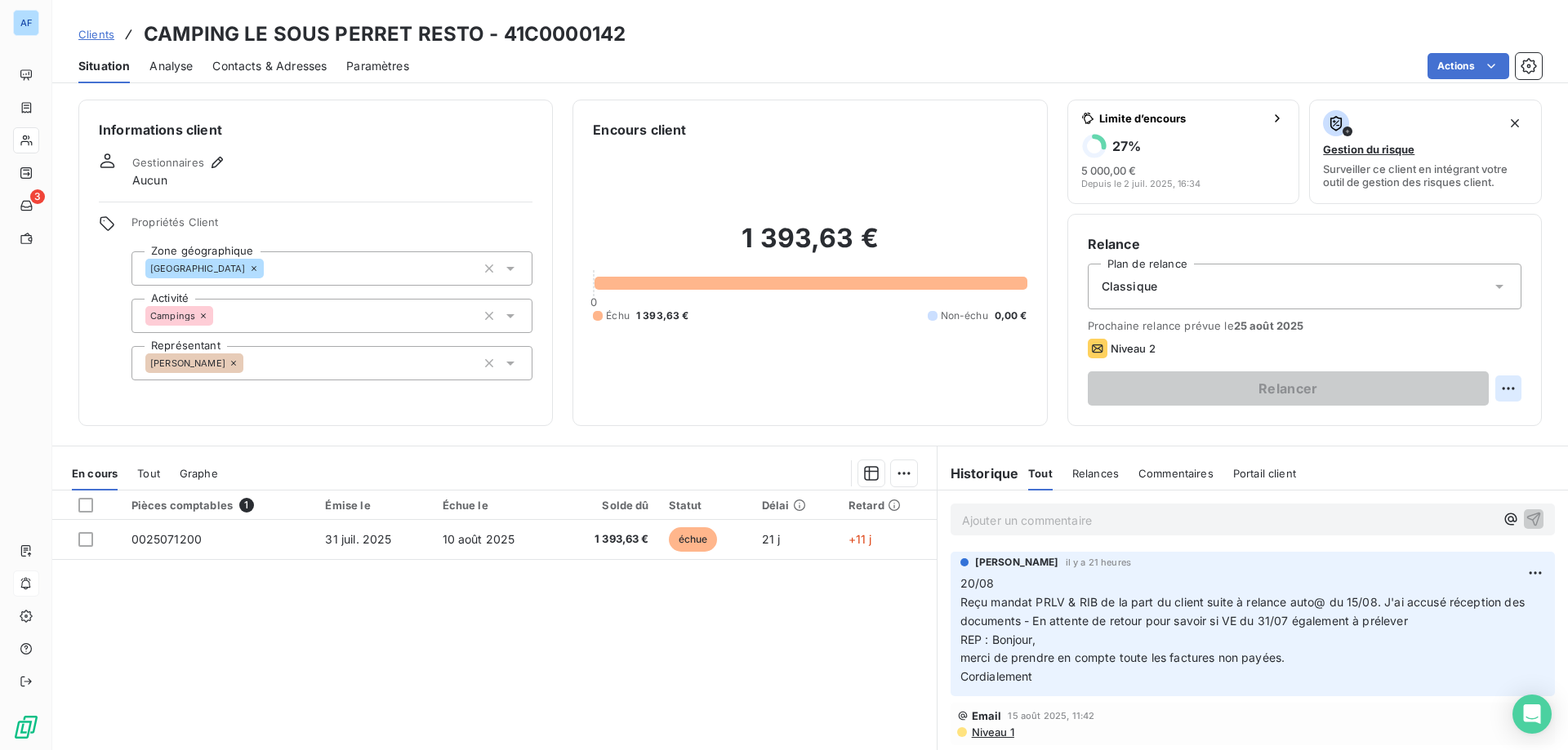
click at [1496, 391] on html "AF 3 Clients CAMPING LE SOUS PERRET RESTO - 41C0000142 Situation Analyse Contac…" at bounding box center [784, 375] width 1568 height 750
click at [1439, 426] on div "Replanifier cette action" at bounding box center [1430, 424] width 146 height 26
select select "7"
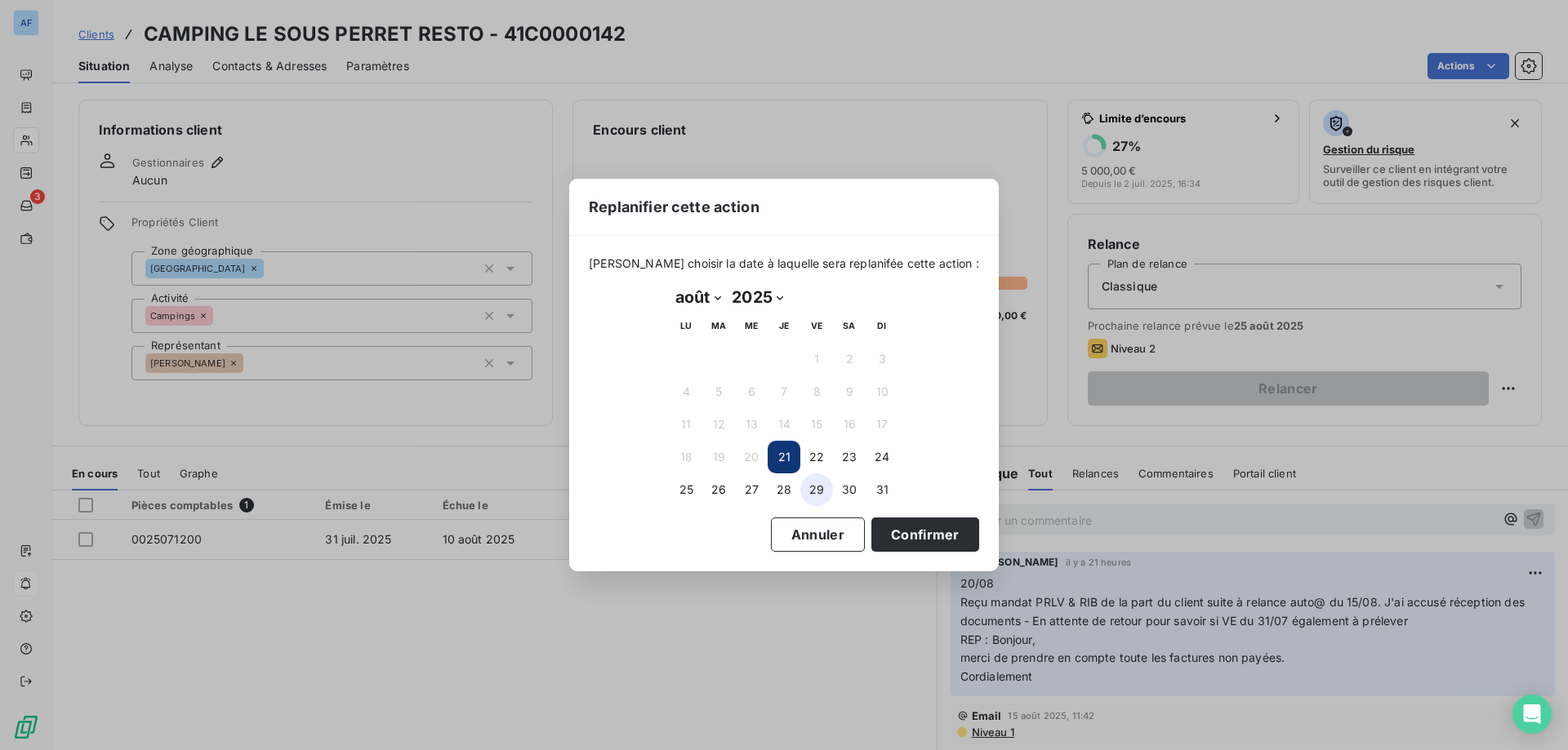
click at [821, 496] on button "29" at bounding box center [817, 490] width 32 height 32
click at [899, 544] on button "Confirmer" at bounding box center [925, 535] width 108 height 34
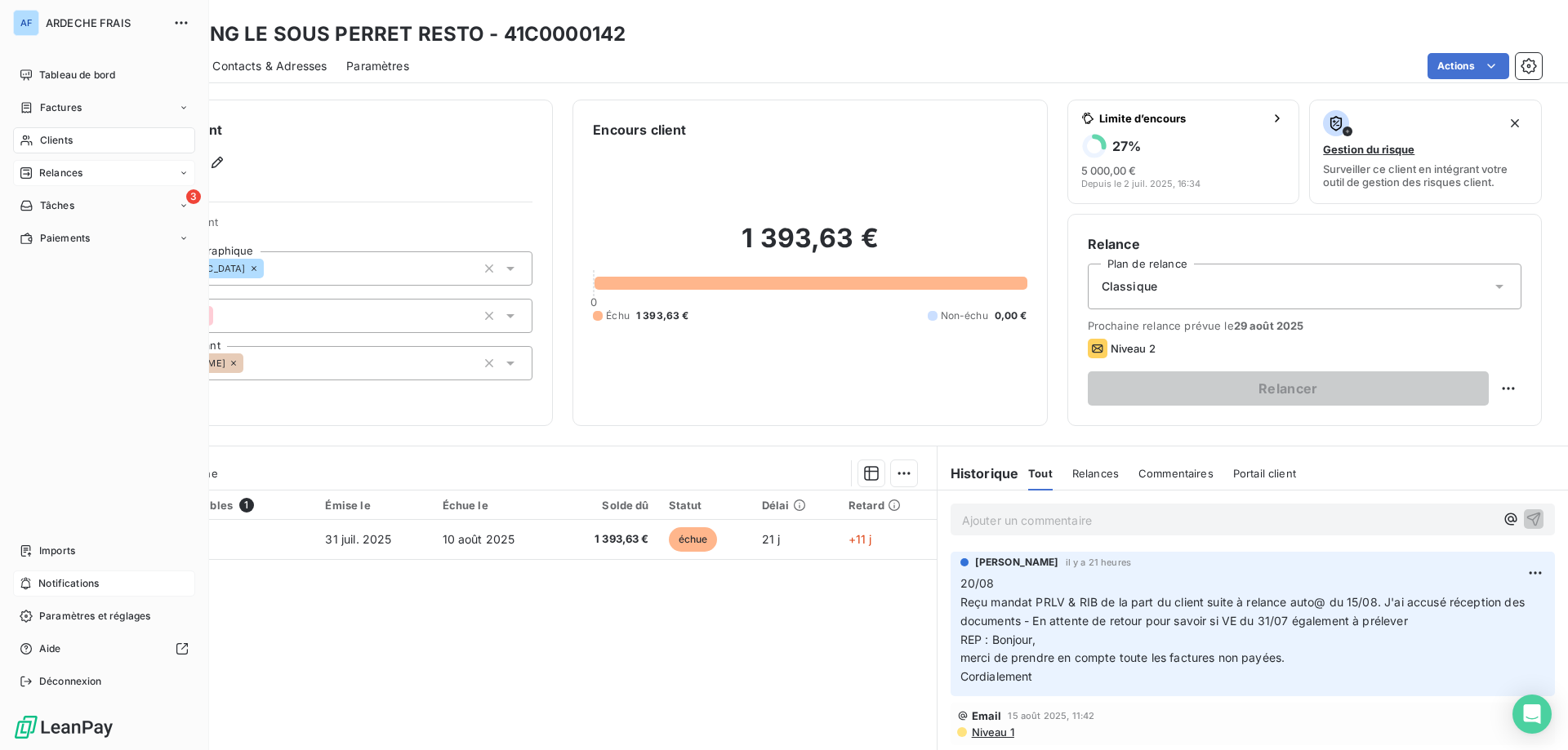
click at [48, 177] on span "Relances" at bounding box center [61, 172] width 44 height 15
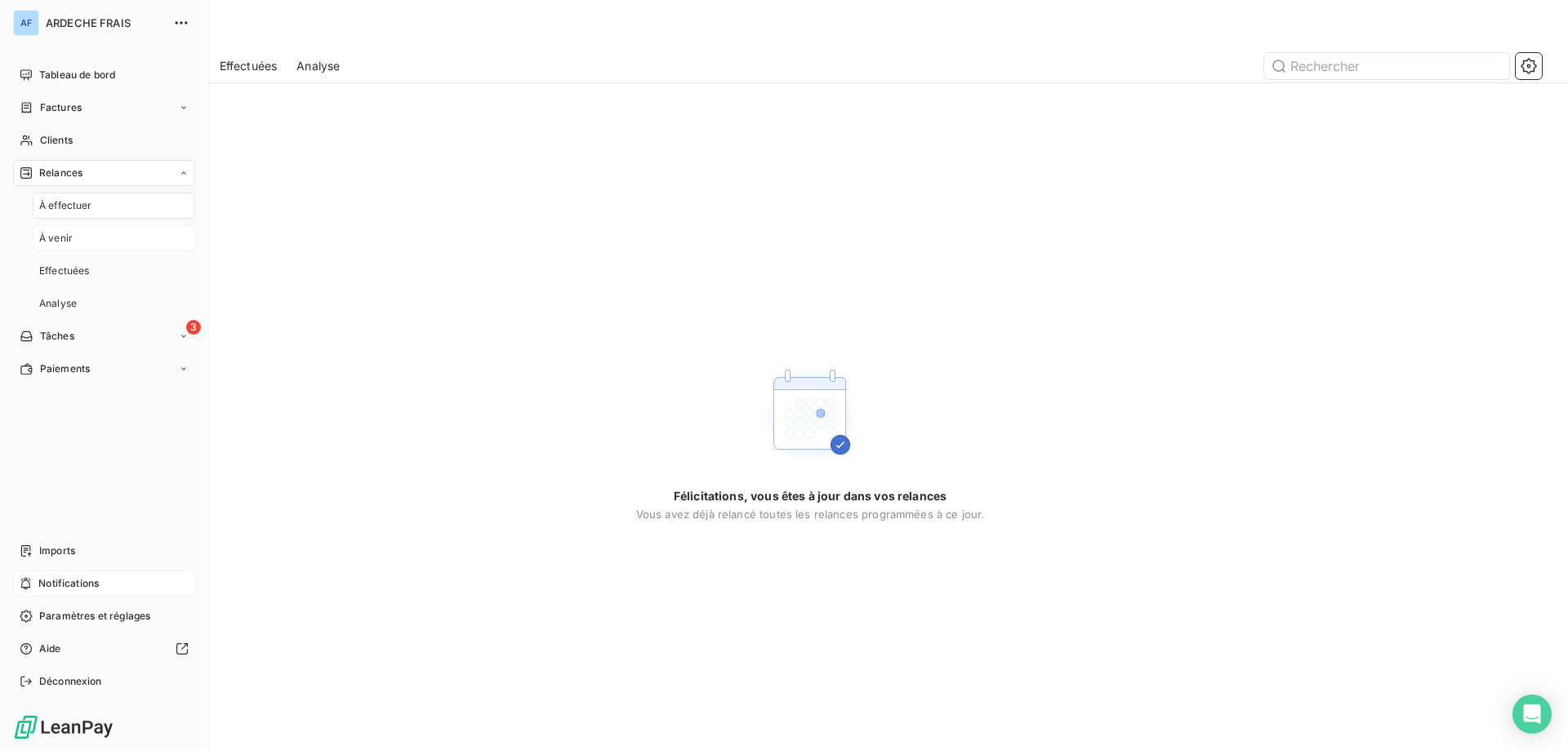
click at [102, 230] on div "À venir" at bounding box center [114, 238] width 162 height 26
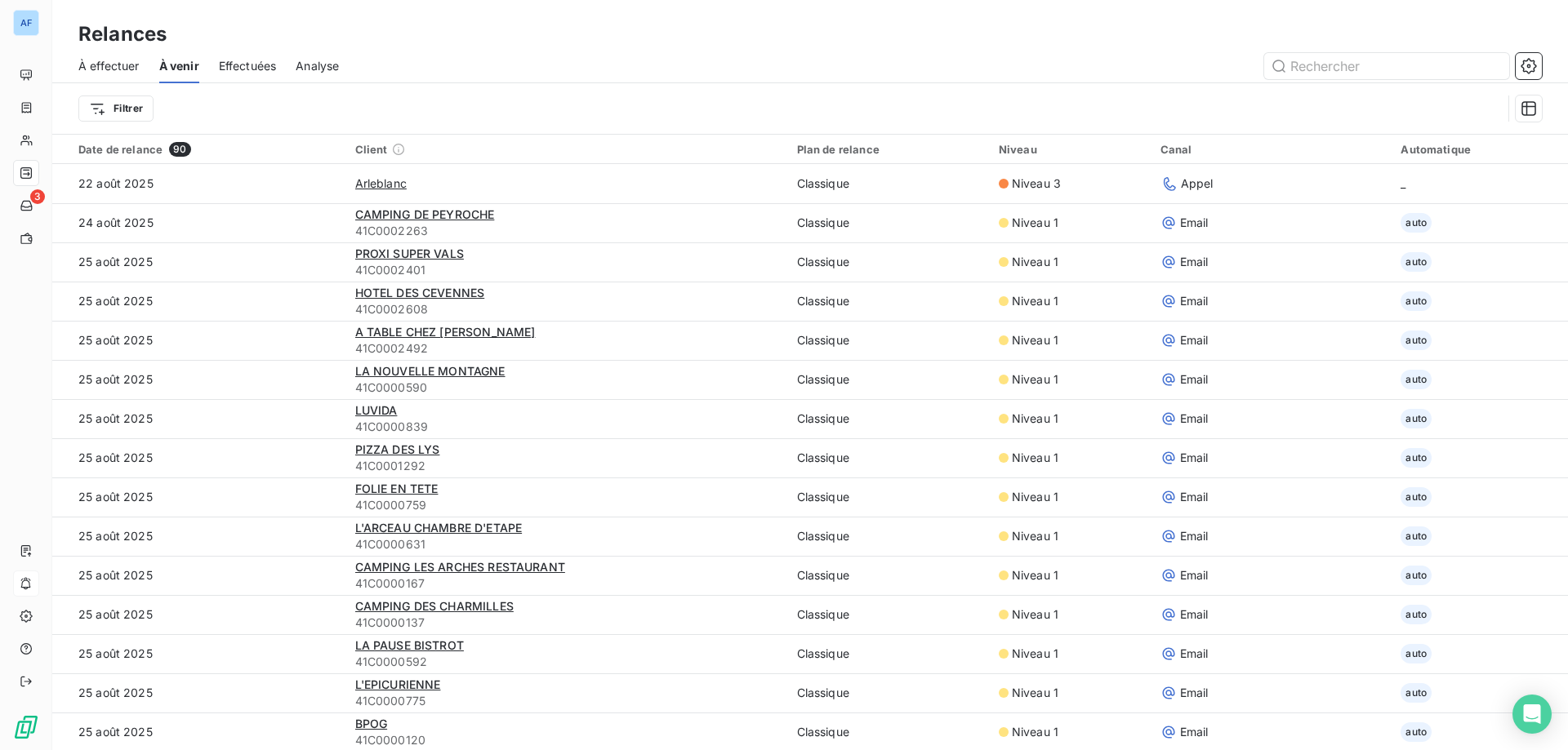
click at [239, 62] on span "Effectuées" at bounding box center [248, 66] width 58 height 16
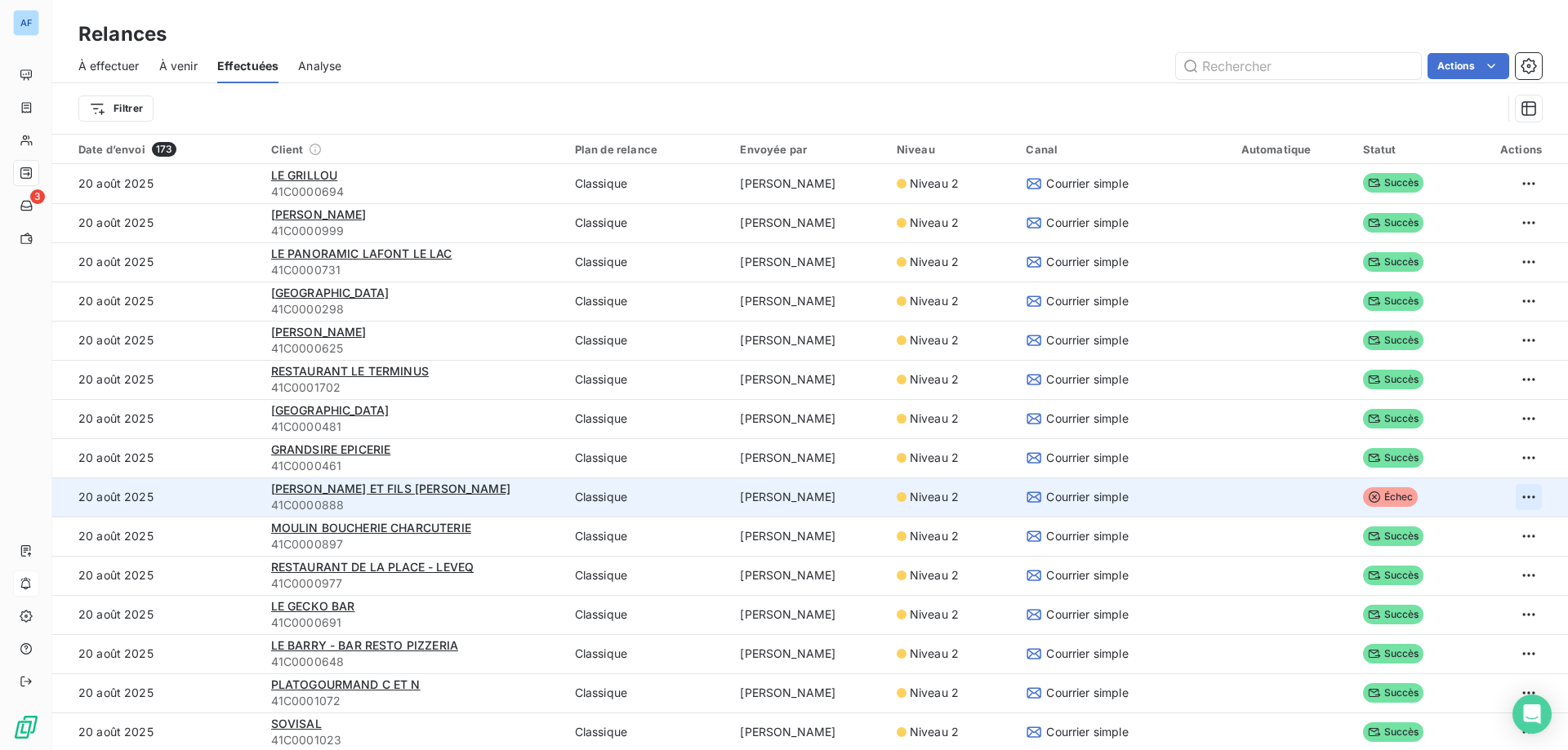
click at [1509, 493] on html "AF 3 Relances À effectuer À venir Effectuées Analyse Actions Filtrer Date d’env…" at bounding box center [784, 375] width 1568 height 750
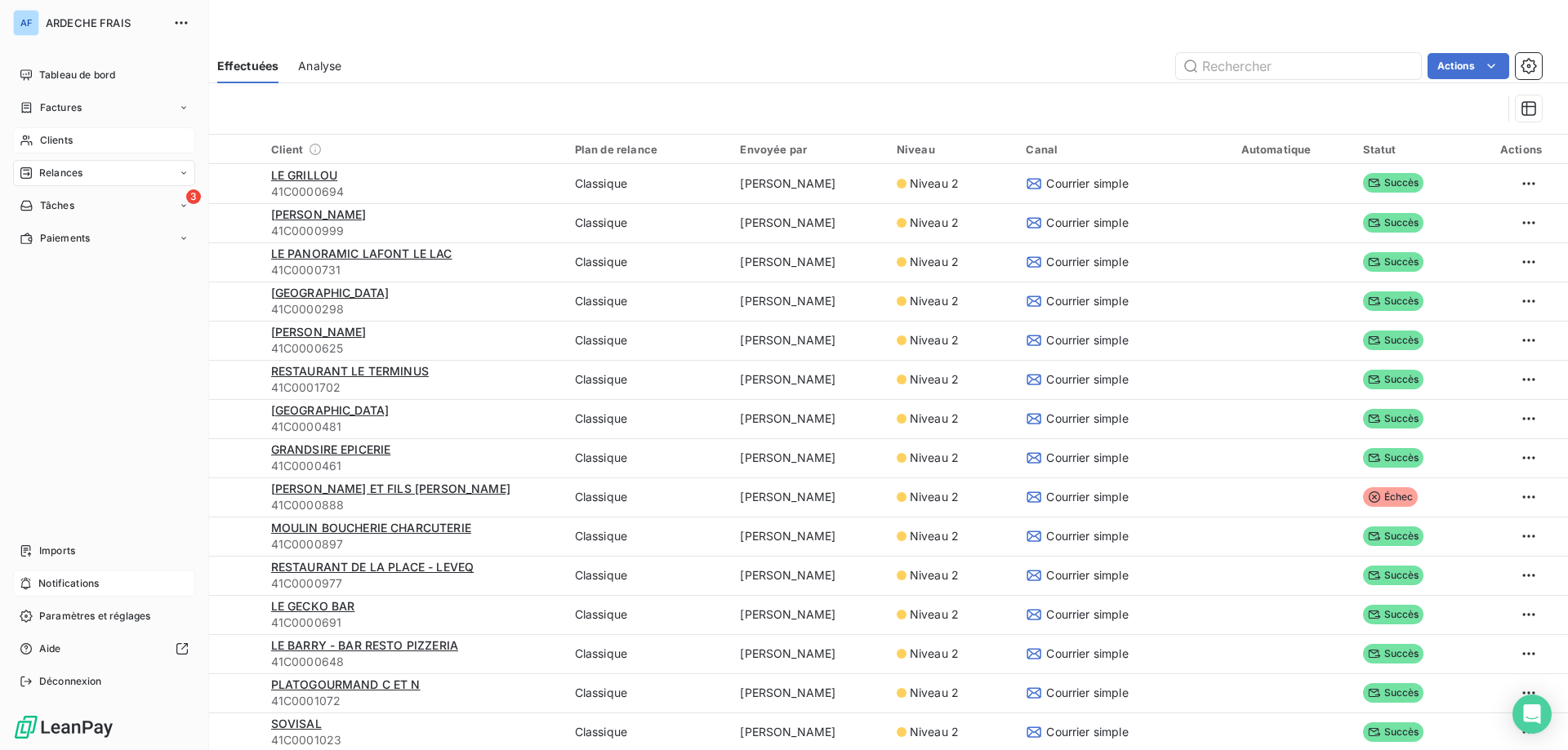
click at [28, 144] on icon at bounding box center [26, 141] width 11 height 10
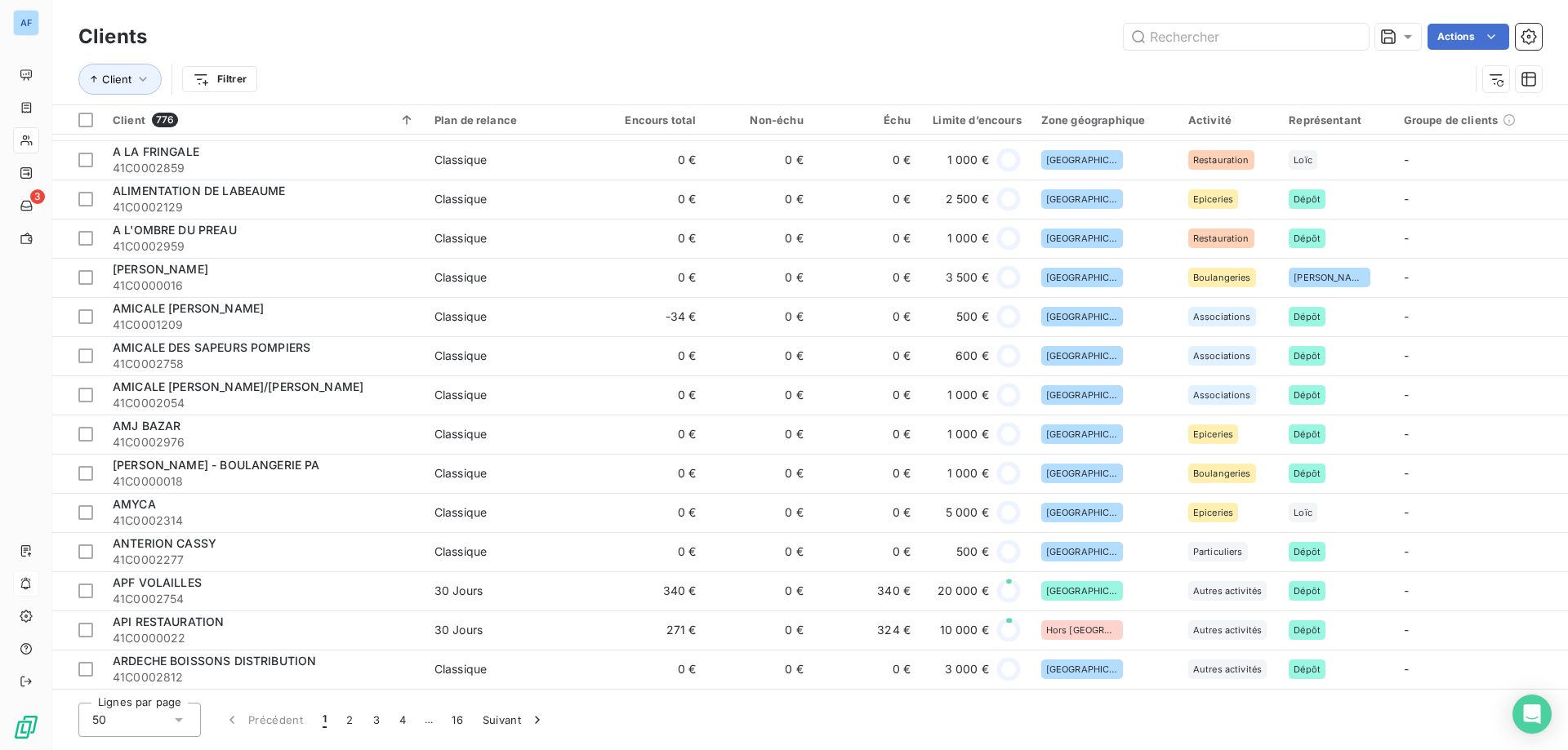
scroll to position [1405, 0]
